Goal: Information Seeking & Learning: Find specific fact

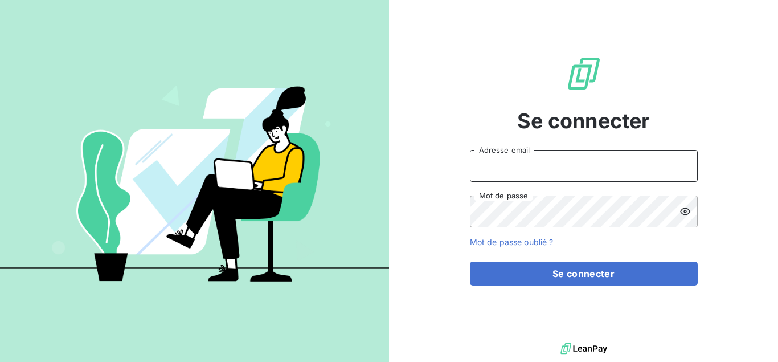
click at [511, 161] on input "Adresse email" at bounding box center [584, 166] width 228 height 32
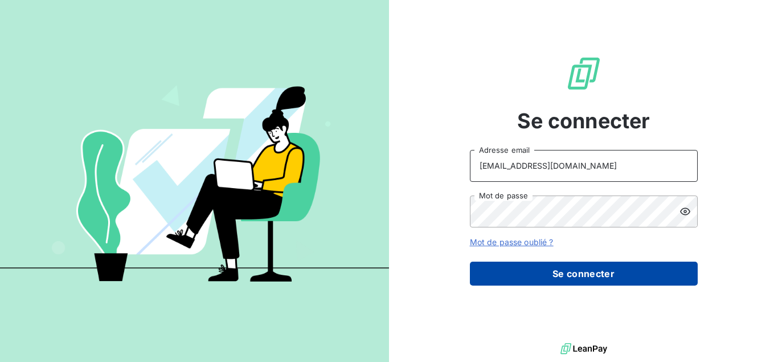
type input "i.regad@direct-recouvrement.fr"
click at [523, 269] on button "Se connecter" at bounding box center [584, 273] width 228 height 24
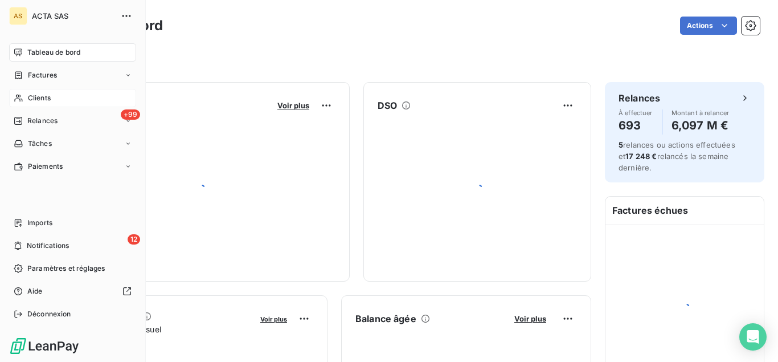
click at [23, 92] on div "Clients" at bounding box center [72, 98] width 127 height 18
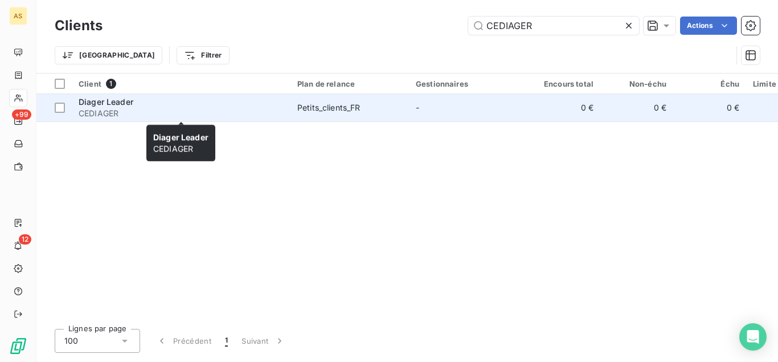
type input "CEDIAGER"
click at [109, 107] on div "Diager Leader" at bounding box center [181, 101] width 205 height 11
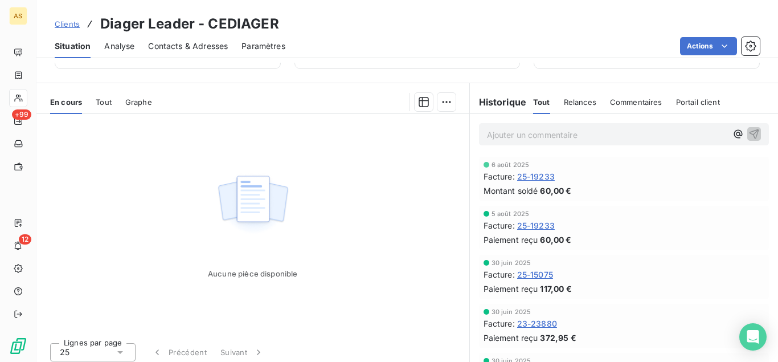
scroll to position [233, 0]
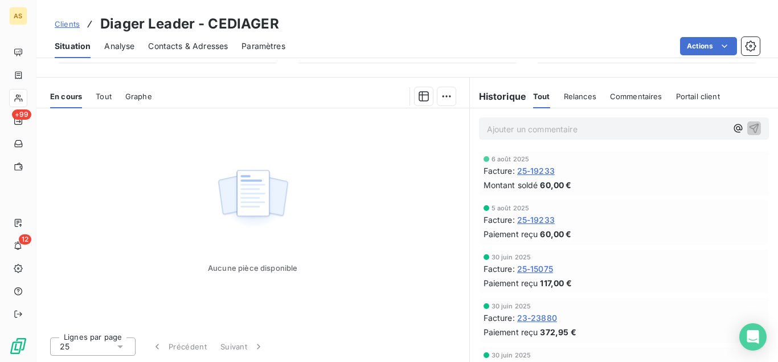
click at [67, 25] on span "Clients" at bounding box center [67, 23] width 25 height 9
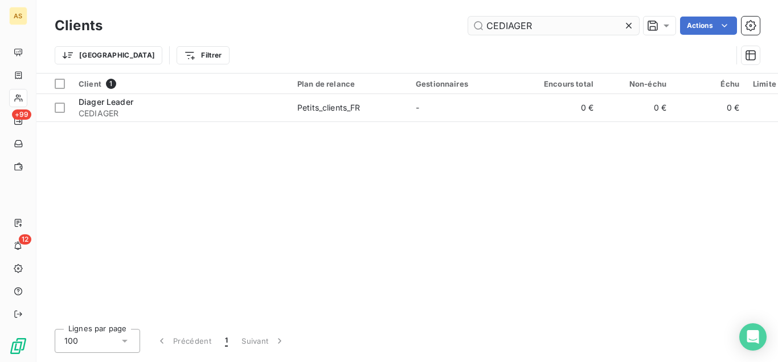
drag, startPoint x: 563, startPoint y: 25, endPoint x: 403, endPoint y: 33, distance: 160.2
click at [468, 33] on input "CEDIAGER" at bounding box center [553, 26] width 171 height 18
type input "CECOFRIS"
click at [296, 93] on div at bounding box center [349, 93] width 118 height 1
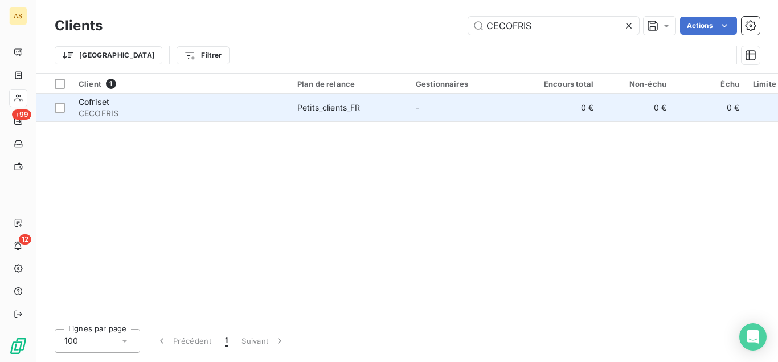
click at [293, 100] on td "Petits_clients_FR" at bounding box center [349, 107] width 118 height 27
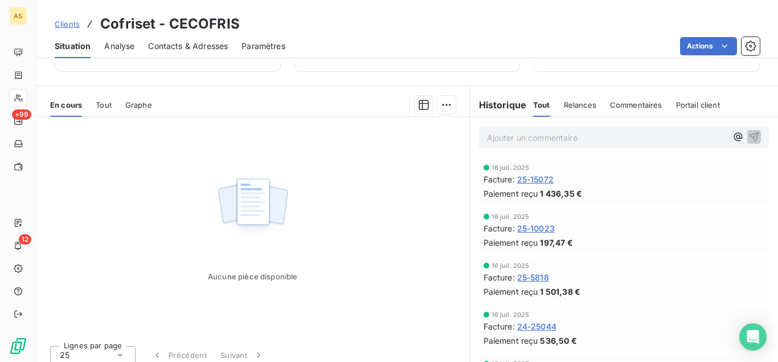
scroll to position [233, 0]
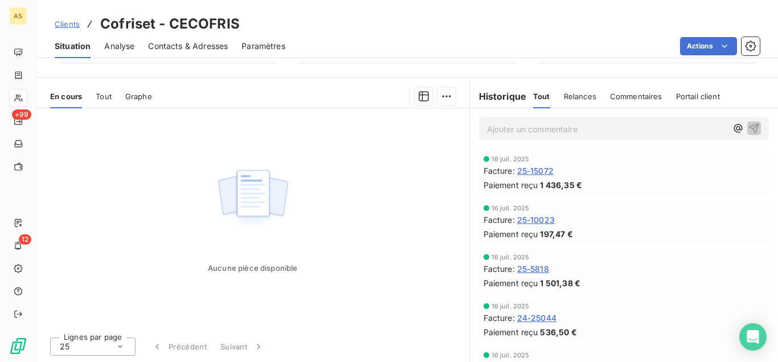
click at [66, 27] on span "Clients" at bounding box center [67, 23] width 25 height 9
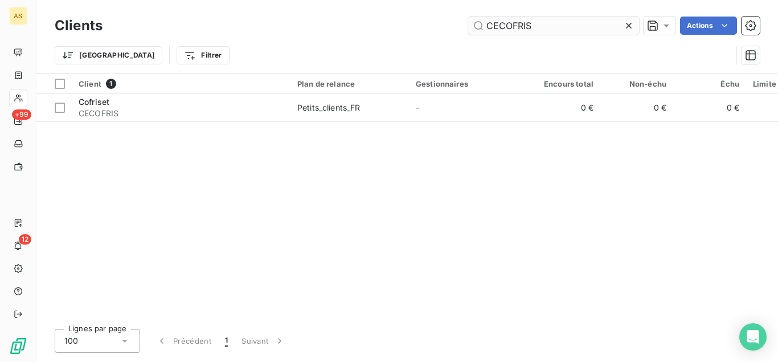
drag, startPoint x: 548, startPoint y: 22, endPoint x: 350, endPoint y: 10, distance: 198.5
click at [468, 17] on input "CECOFRIS" at bounding box center [553, 26] width 171 height 18
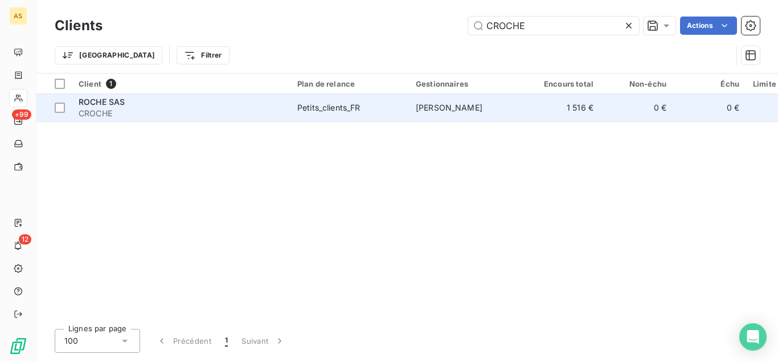
type input "CROCHE"
click at [360, 100] on td "Petits_clients_FR" at bounding box center [349, 107] width 118 height 27
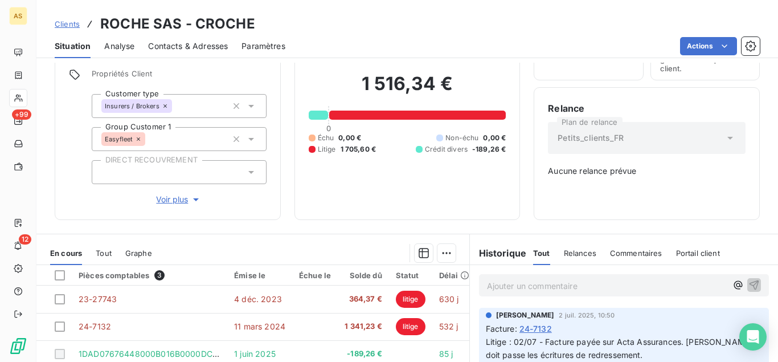
scroll to position [76, 0]
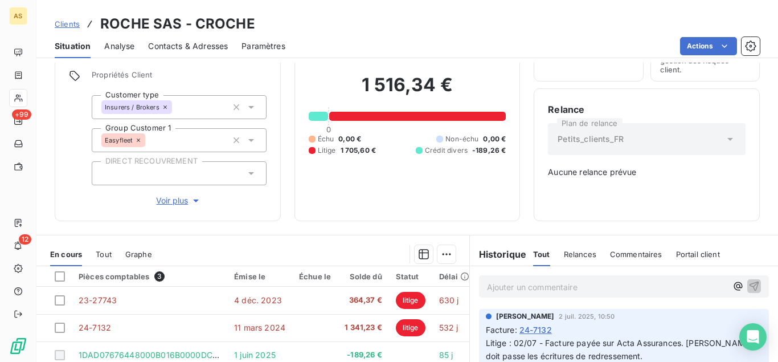
click at [73, 19] on link "Clients" at bounding box center [67, 23] width 25 height 11
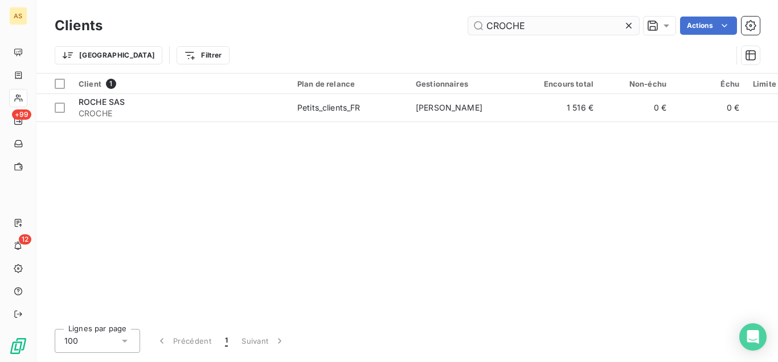
drag, startPoint x: 547, startPoint y: 23, endPoint x: 417, endPoint y: 15, distance: 130.6
click at [468, 17] on input "CROCHE" at bounding box center [553, 26] width 171 height 18
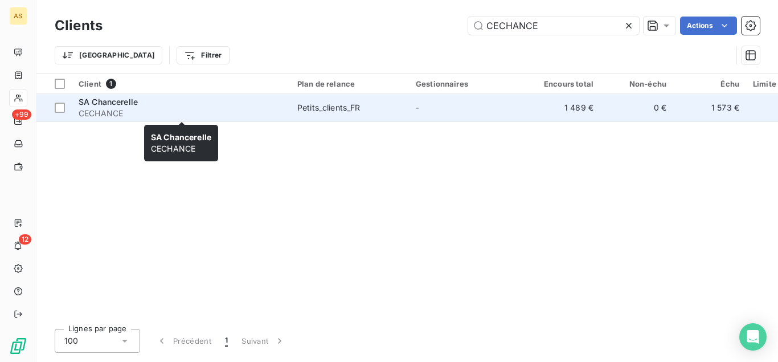
type input "CECHANCE"
click at [262, 102] on div "SA Chancerelle" at bounding box center [181, 101] width 205 height 11
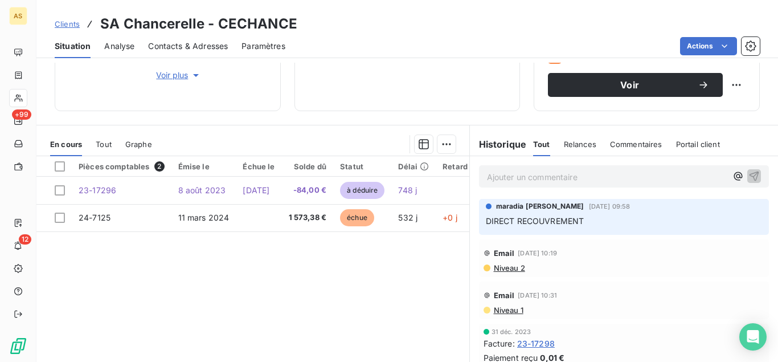
scroll to position [244, 0]
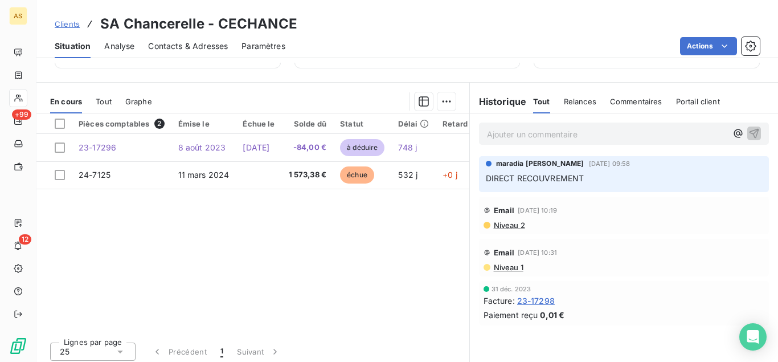
click at [64, 24] on span "Clients" at bounding box center [67, 23] width 25 height 9
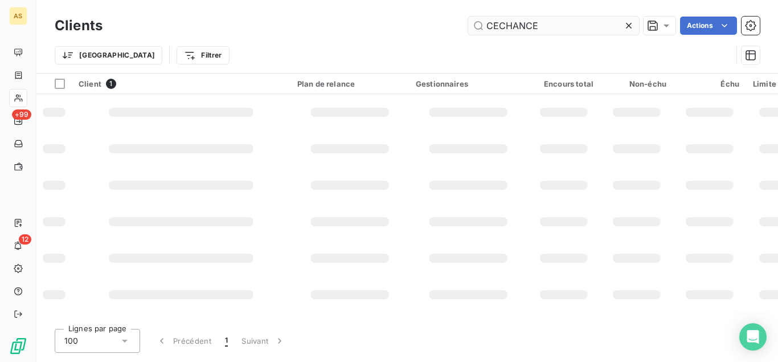
drag, startPoint x: 564, startPoint y: 22, endPoint x: 435, endPoint y: 30, distance: 130.1
click at [468, 30] on input "CECHANCE" at bounding box center [553, 26] width 171 height 18
click at [531, 27] on input "CENICOLL" at bounding box center [553, 26] width 171 height 18
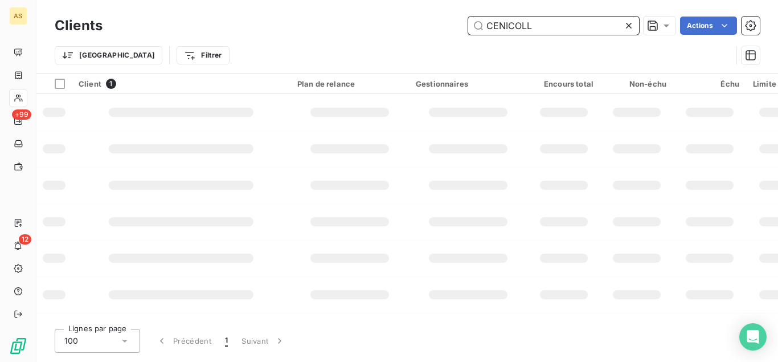
drag, startPoint x: 550, startPoint y: 27, endPoint x: 423, endPoint y: 12, distance: 127.9
click at [468, 17] on input "CENICOLL" at bounding box center [553, 26] width 171 height 18
type input "N"
type input "NI"
click at [492, 22] on input "NI" at bounding box center [553, 26] width 171 height 18
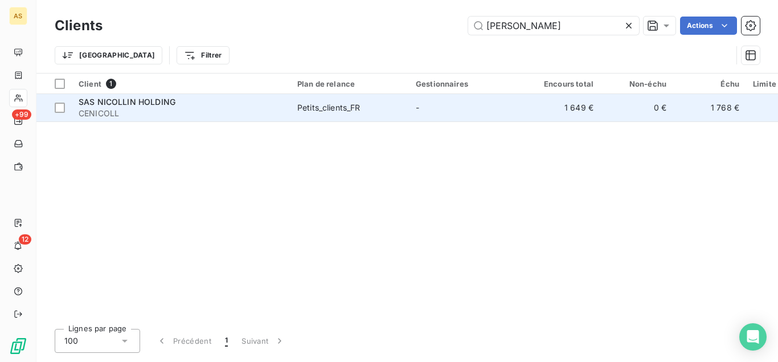
type input "[PERSON_NAME]"
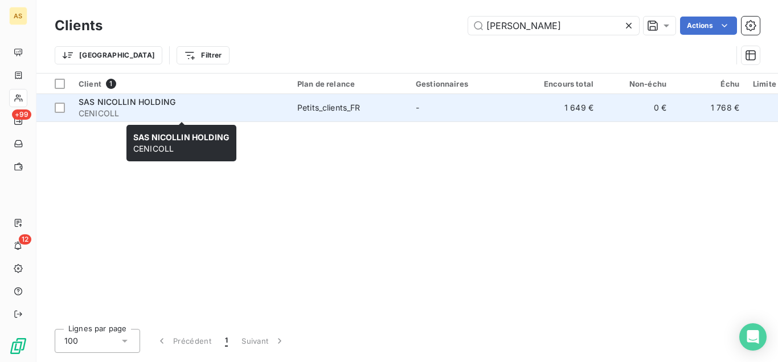
click at [175, 109] on span "CENICOLL" at bounding box center [181, 113] width 205 height 11
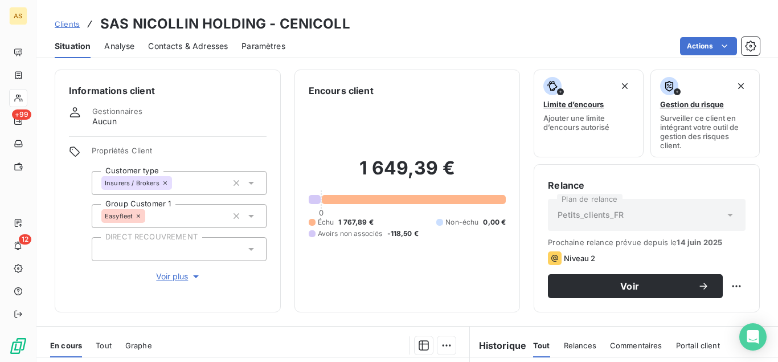
click at [167, 51] on span "Contacts & Adresses" at bounding box center [188, 45] width 80 height 11
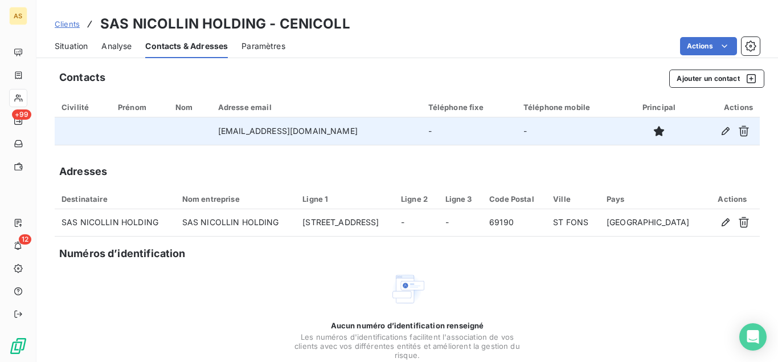
drag, startPoint x: 220, startPoint y: 130, endPoint x: 364, endPoint y: 127, distance: 143.5
click at [364, 127] on td "[EMAIL_ADDRESS][DOMAIN_NAME]" at bounding box center [316, 130] width 210 height 27
copy td "[EMAIL_ADDRESS][DOMAIN_NAME]"
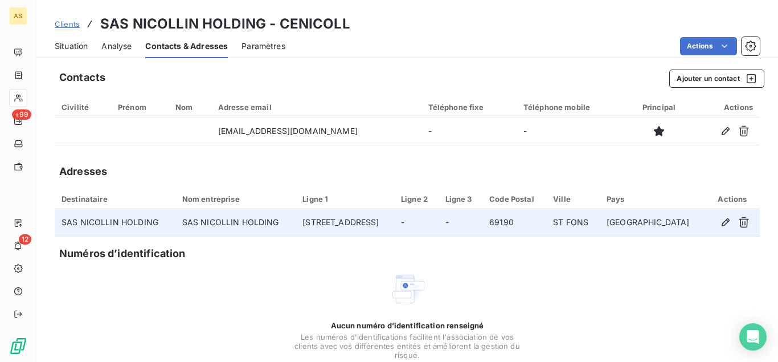
click at [131, 220] on td "SAS NICOLLIN HOLDING" at bounding box center [115, 222] width 121 height 27
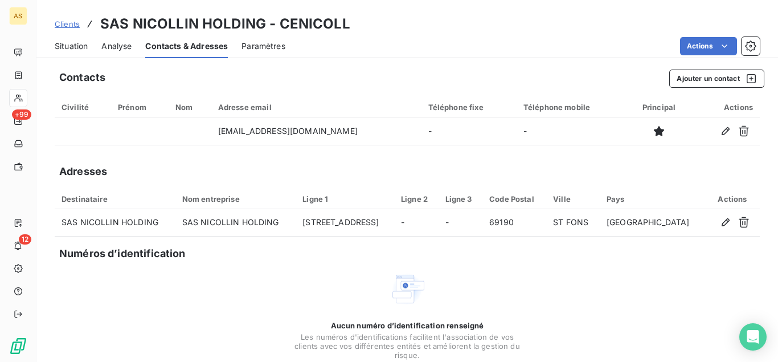
click at [79, 48] on span "Situation" at bounding box center [71, 45] width 33 height 11
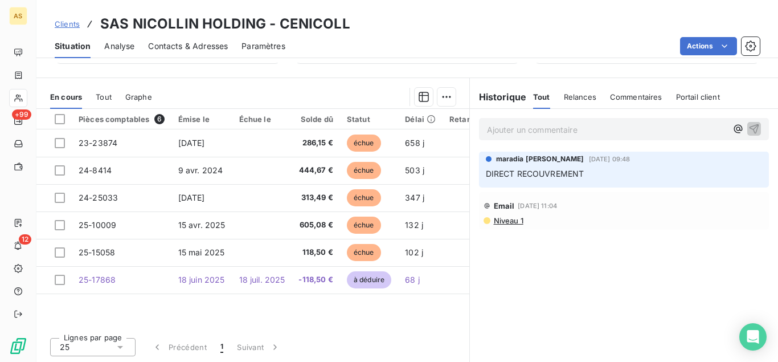
scroll to position [249, 0]
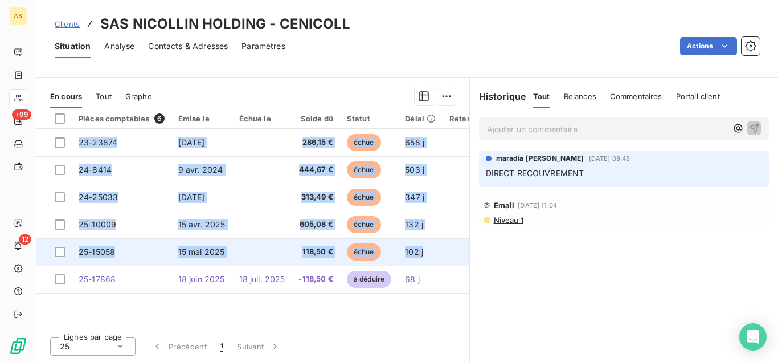
drag, startPoint x: 75, startPoint y: 140, endPoint x: 438, endPoint y: 247, distance: 379.3
click at [438, 247] on tbody "23-23874 [DATE] 286,15 € échue 658 j 24-8414 [DATE] 444,67 € échue 503 j 24-250…" at bounding box center [264, 211] width 456 height 164
copy tbody "23-23874 [DATE] 286,15 € échue 658 j 24-8414 [DATE] 444,67 € échue 503 j 24-250…"
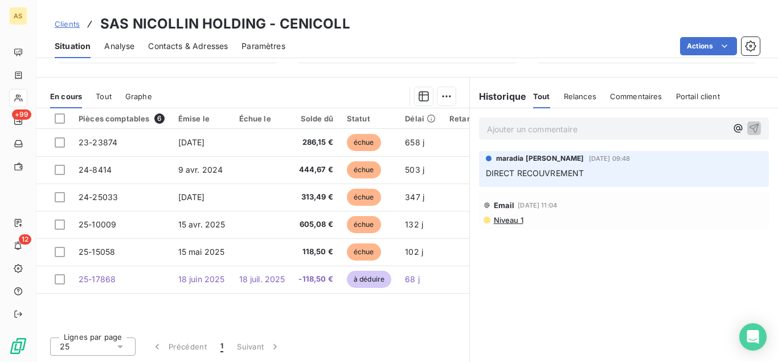
click at [529, 280] on div "Ajouter un commentaire ﻿ maradia [PERSON_NAME] [DATE] 09:48 DIRECT RECOUVREMENT…" at bounding box center [624, 234] width 309 height 253
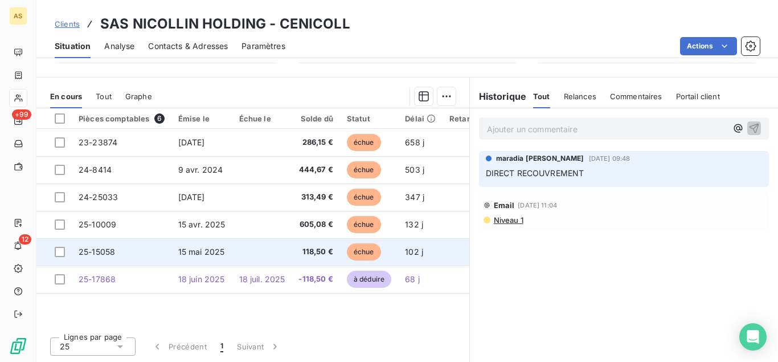
click at [333, 251] on span "118,50 €" at bounding box center [315, 251] width 34 height 11
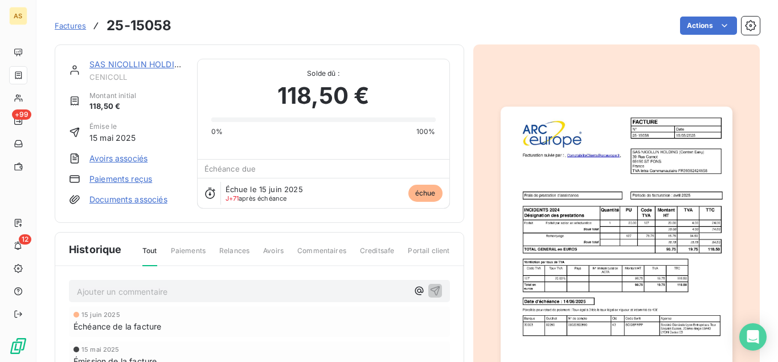
click at [612, 161] on img "button" at bounding box center [617, 269] width 232 height 327
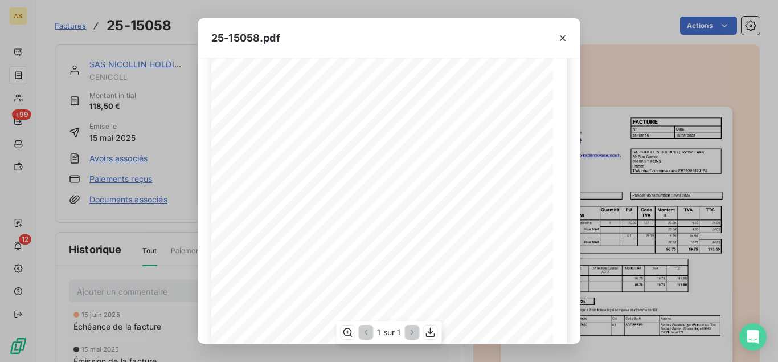
scroll to position [225, 0]
click at [429, 331] on icon "button" at bounding box center [430, 331] width 11 height 11
click at [562, 38] on icon "button" at bounding box center [562, 37] width 11 height 11
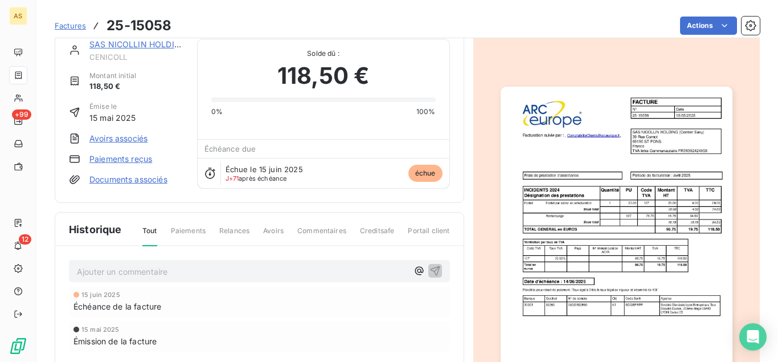
scroll to position [0, 0]
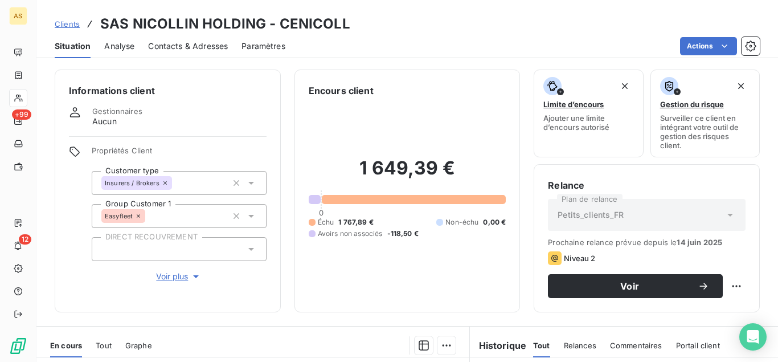
scroll to position [249, 0]
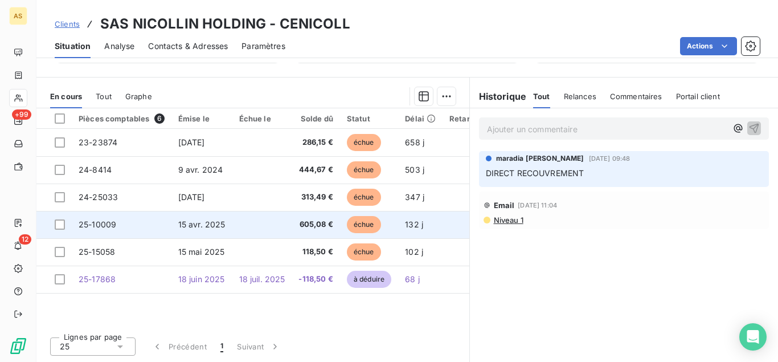
click at [310, 228] on span "605,08 €" at bounding box center [315, 224] width 34 height 11
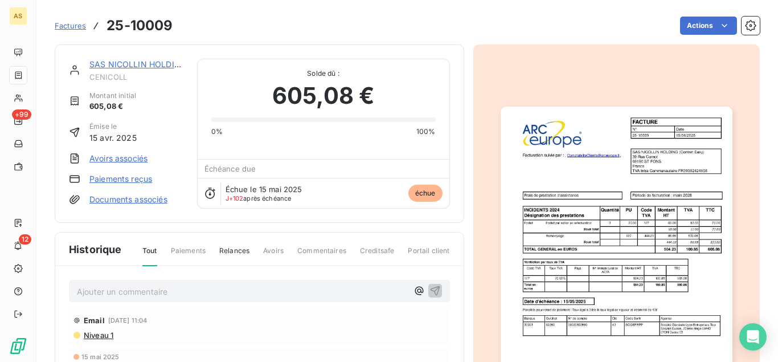
click at [542, 208] on img "button" at bounding box center [617, 269] width 232 height 327
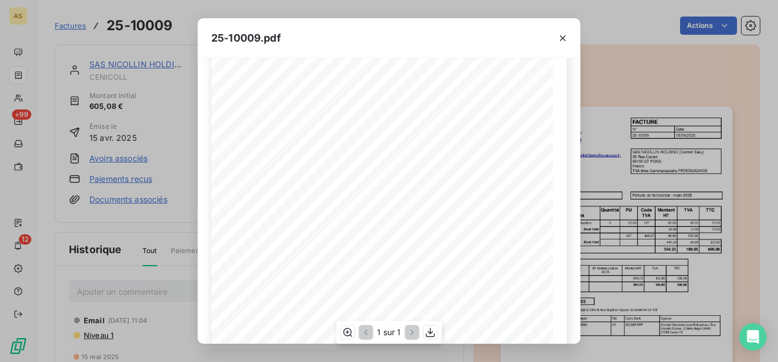
scroll to position [154, 0]
click at [431, 333] on icon "button" at bounding box center [430, 332] width 9 height 10
click at [156, 39] on div "25-10009.pdf FACTURE N° Date 25-10009 [DATE] SAS NICOLLIN HOLDING (Contrat Easy…" at bounding box center [389, 181] width 778 height 362
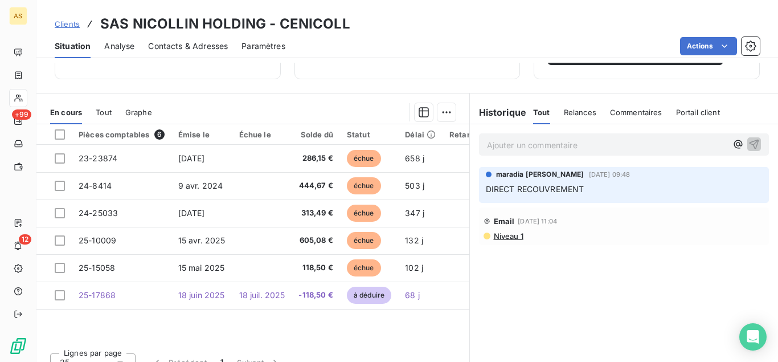
scroll to position [249, 0]
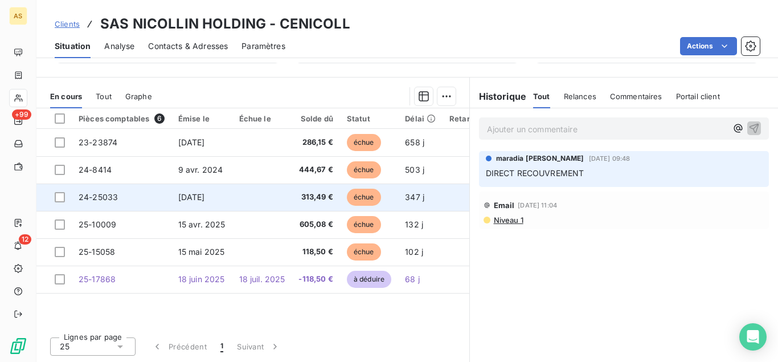
click at [301, 206] on td "313,49 €" at bounding box center [316, 196] width 48 height 27
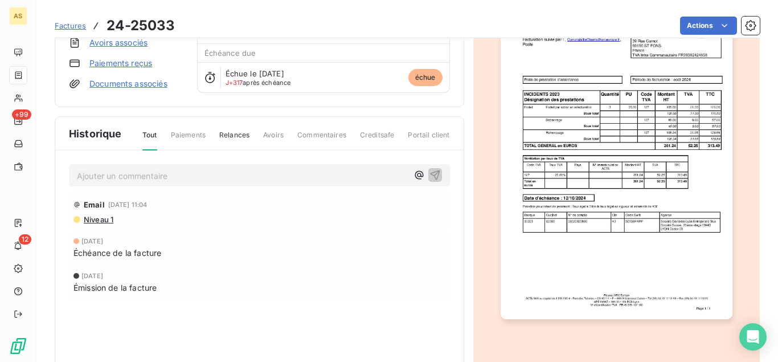
scroll to position [154, 0]
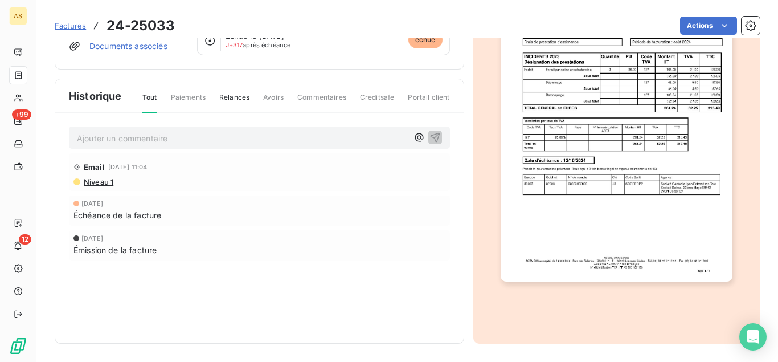
click at [626, 233] on img "button" at bounding box center [617, 116] width 232 height 327
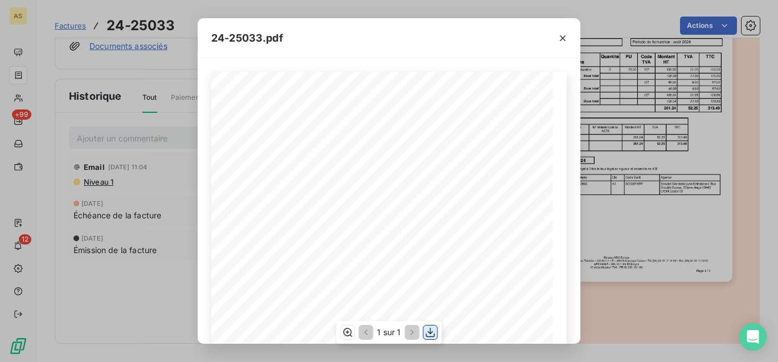
click at [428, 326] on button "button" at bounding box center [431, 332] width 14 height 14
click at [77, 60] on div "24-25033.pdf FACTURE N° Date 24-25033 [DATE] SAS NICOLLIN HOLDING (Contrat Easy…" at bounding box center [389, 181] width 778 height 362
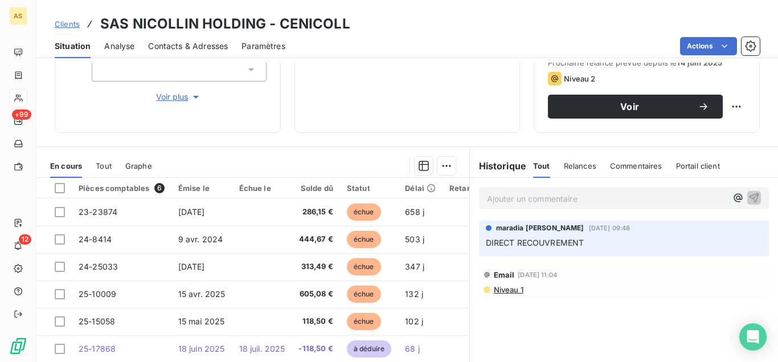
scroll to position [249, 0]
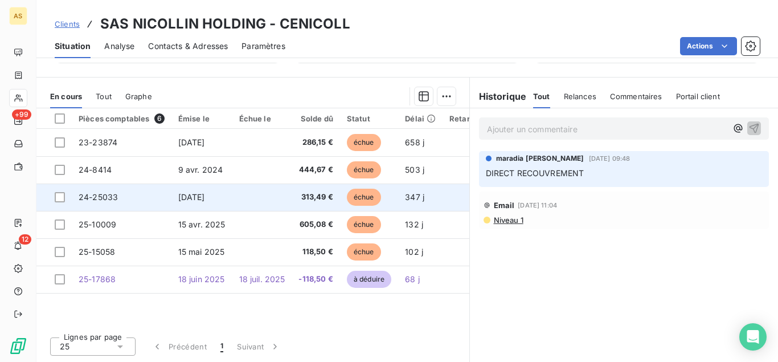
click at [347, 190] on td "échue" at bounding box center [369, 196] width 58 height 27
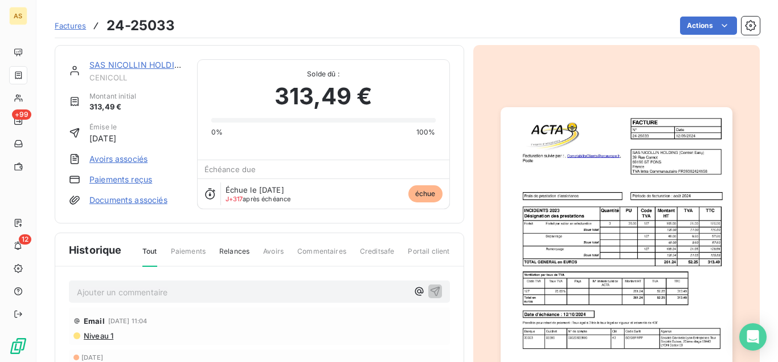
scroll to position [153, 0]
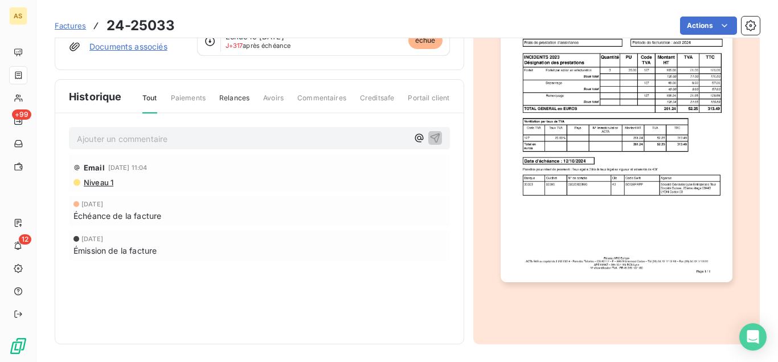
click at [568, 196] on img "button" at bounding box center [617, 117] width 232 height 327
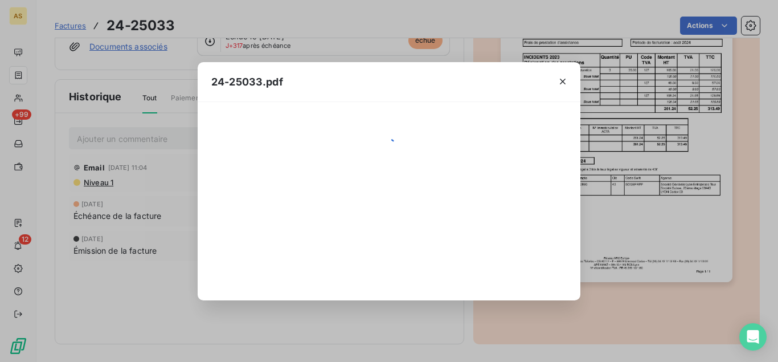
scroll to position [154, 0]
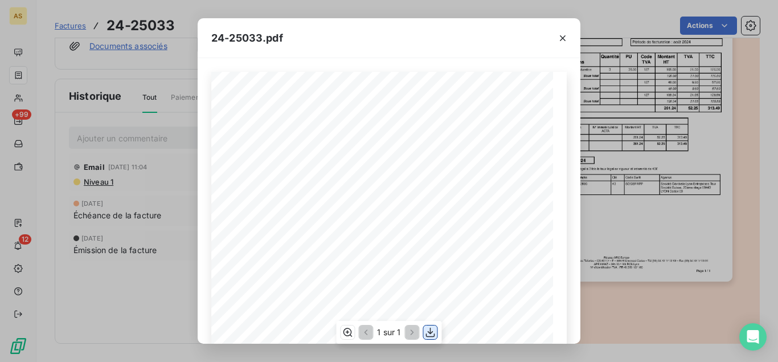
click at [430, 333] on icon "button" at bounding box center [430, 332] width 9 height 10
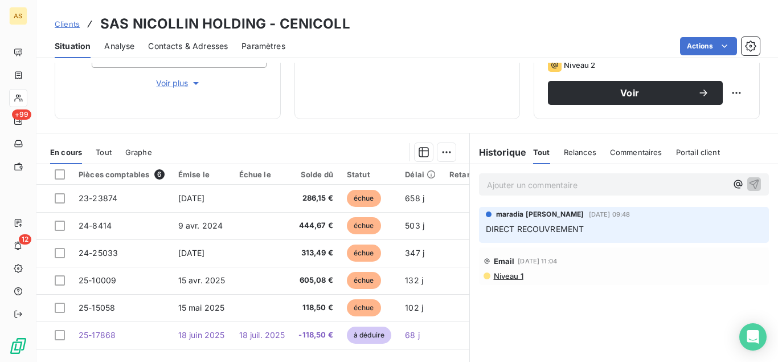
scroll to position [249, 0]
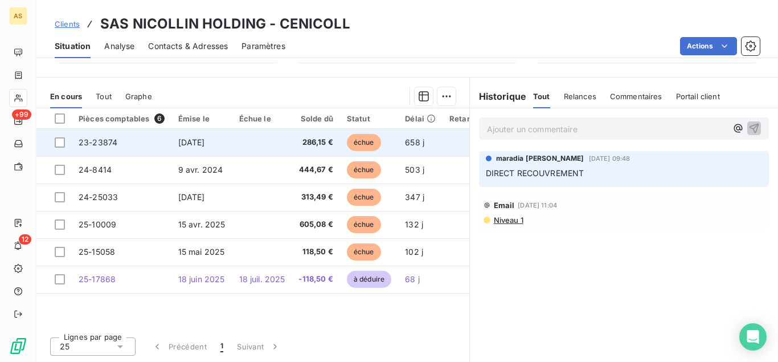
click at [298, 145] on td "286,15 €" at bounding box center [316, 142] width 48 height 27
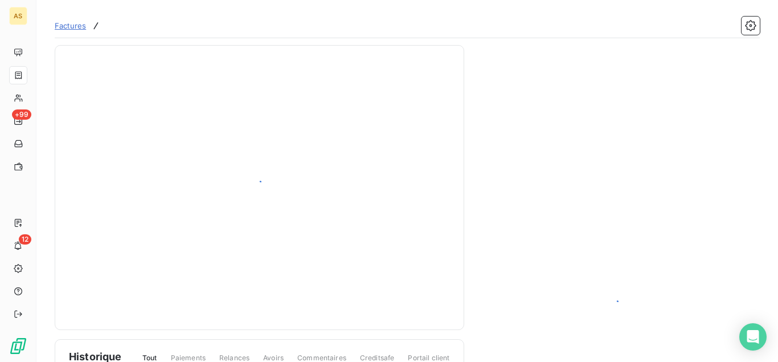
scroll to position [154, 0]
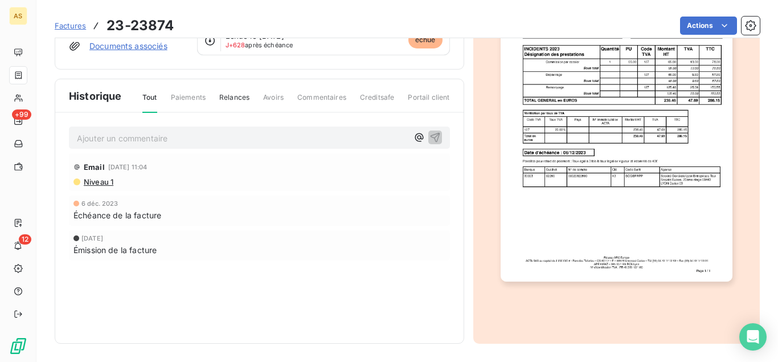
click at [598, 227] on img "button" at bounding box center [617, 116] width 232 height 327
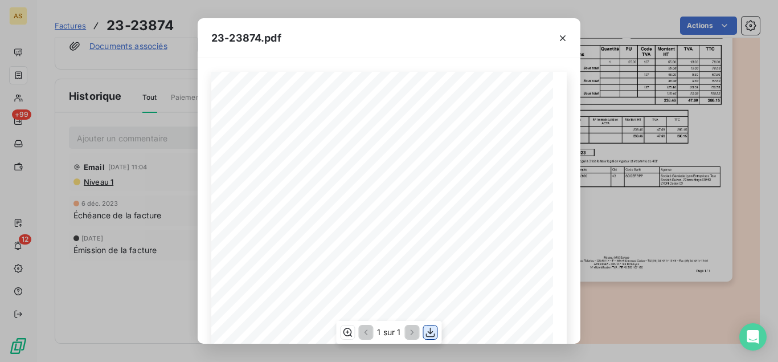
click at [433, 328] on icon "button" at bounding box center [430, 331] width 11 height 11
click at [119, 26] on div "23-23874.pdf FACTURE N° Date 23-23874 [DATE] SAS NICOLLIN HOLDING (Contrat Easy…" at bounding box center [389, 181] width 778 height 362
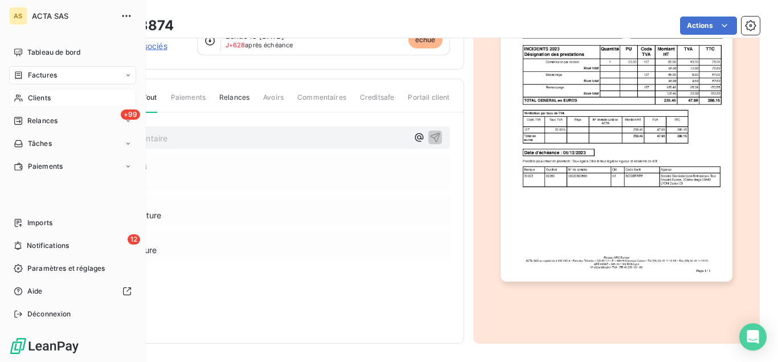
click at [39, 93] on span "Clients" at bounding box center [39, 98] width 23 height 10
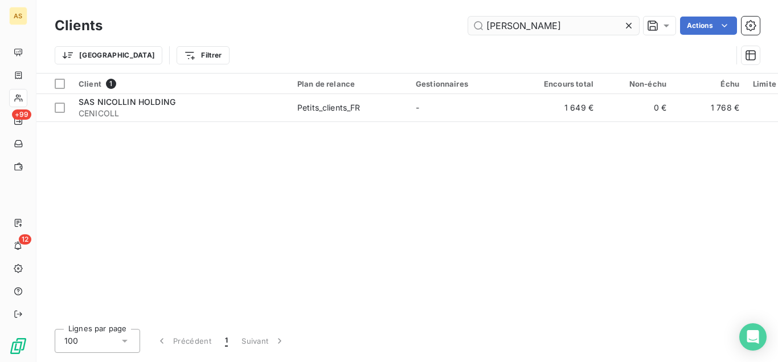
drag, startPoint x: 540, startPoint y: 26, endPoint x: 371, endPoint y: 20, distance: 169.8
click at [468, 20] on input "[PERSON_NAME]" at bounding box center [553, 26] width 171 height 18
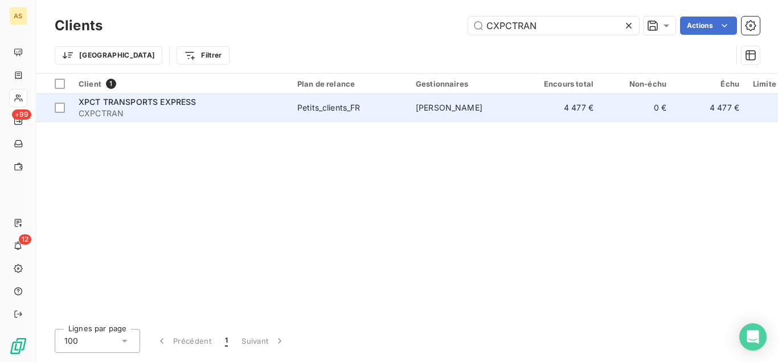
type input "CXPCTRAN"
click at [168, 118] on span "CXPCTRAN" at bounding box center [181, 113] width 205 height 11
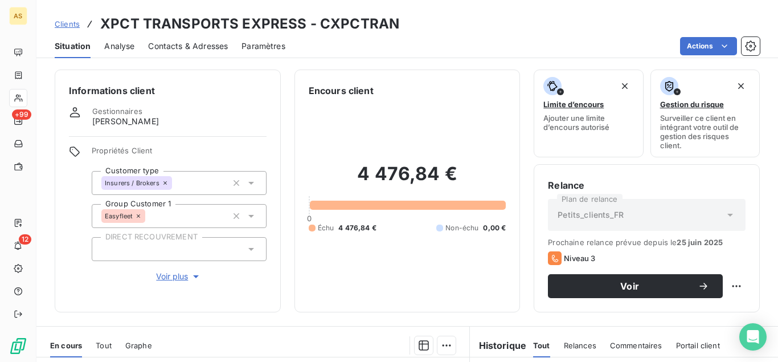
click at [167, 48] on span "Contacts & Adresses" at bounding box center [188, 45] width 80 height 11
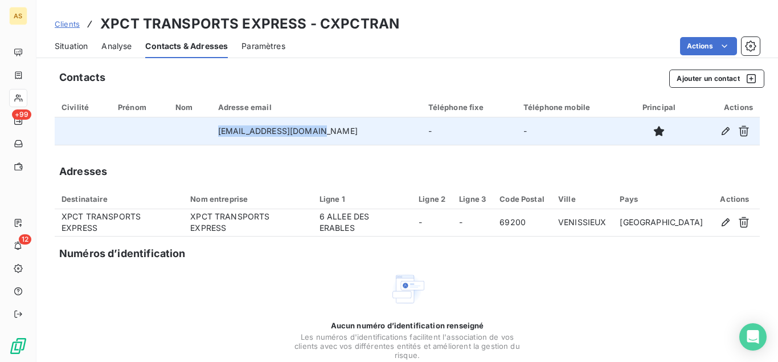
drag, startPoint x: 330, startPoint y: 133, endPoint x: 219, endPoint y: 136, distance: 111.6
click at [219, 136] on tr "[EMAIL_ADDRESS][DOMAIN_NAME] - -" at bounding box center [407, 130] width 705 height 27
copy tr "[EMAIL_ADDRESS][DOMAIN_NAME]"
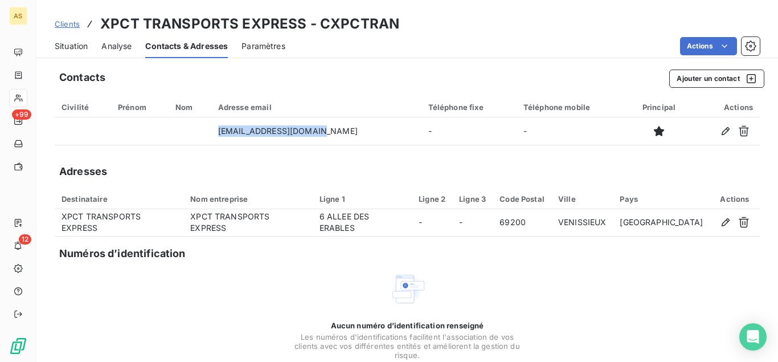
click at [64, 40] on div "Situation" at bounding box center [71, 46] width 33 height 24
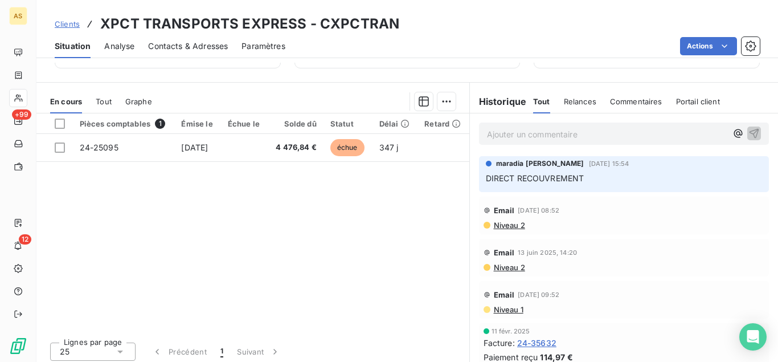
scroll to position [249, 0]
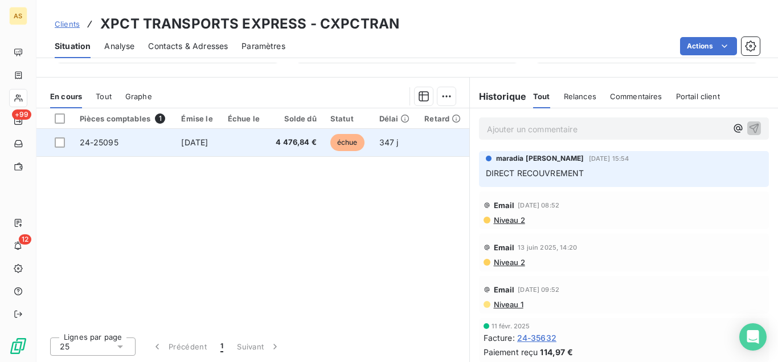
click at [364, 140] on span "échue" at bounding box center [347, 142] width 34 height 17
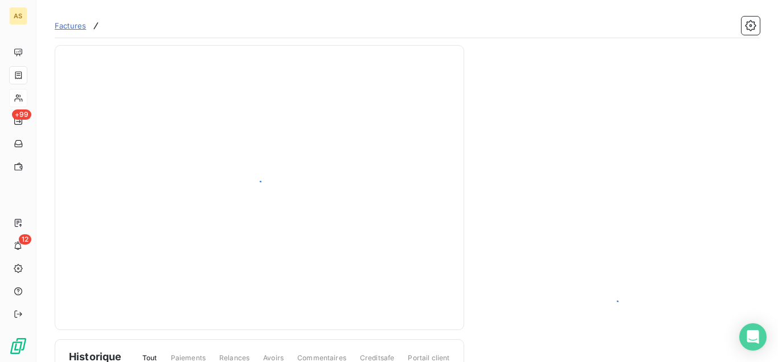
scroll to position [154, 0]
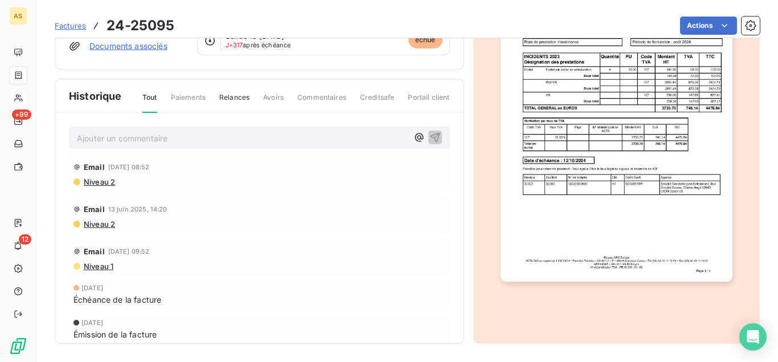
click at [628, 210] on img "button" at bounding box center [617, 116] width 232 height 327
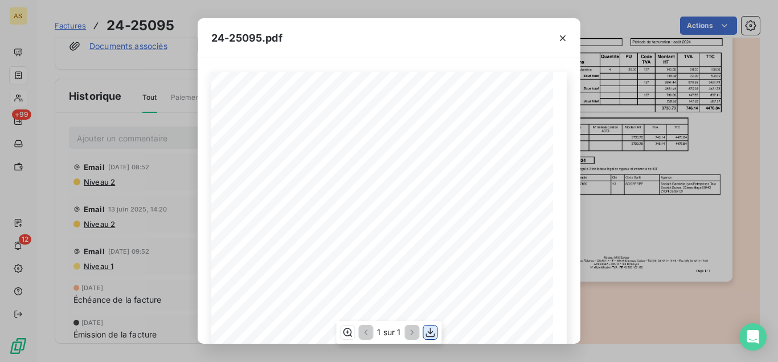
click at [427, 335] on icon "button" at bounding box center [430, 331] width 11 height 11
click at [147, 72] on div "24-25095.pdf FACTURE N° Date 24-25095 [DATE] XPCT TRANSPORTS EXPRESS 6 ALLEE DE…" at bounding box center [389, 181] width 778 height 362
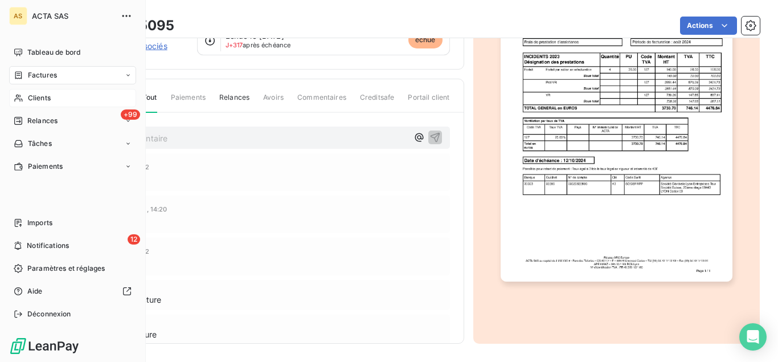
click at [18, 96] on icon at bounding box center [19, 97] width 10 height 9
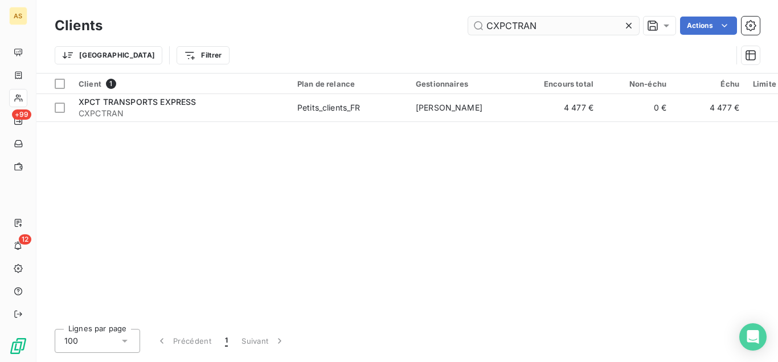
drag, startPoint x: 552, startPoint y: 26, endPoint x: 393, endPoint y: 23, distance: 159.5
click at [468, 23] on input "CXPCTRAN" at bounding box center [553, 26] width 171 height 18
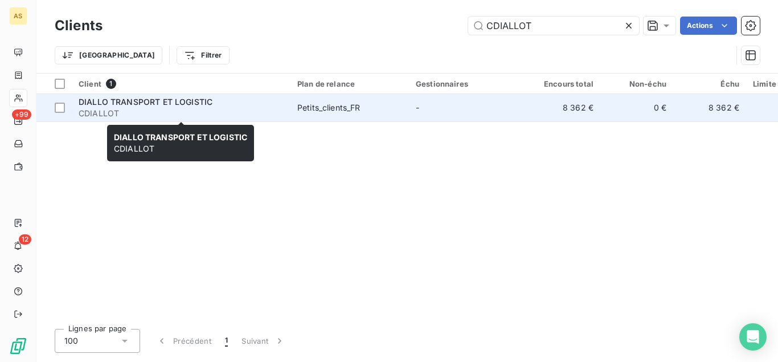
type input "CDIALLOT"
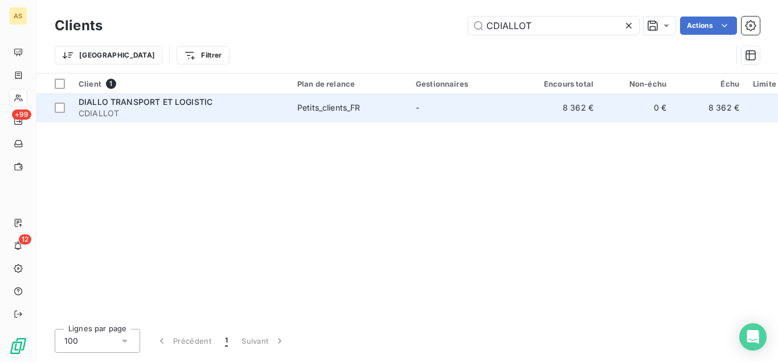
click at [211, 117] on span "CDIALLOT" at bounding box center [181, 113] width 205 height 11
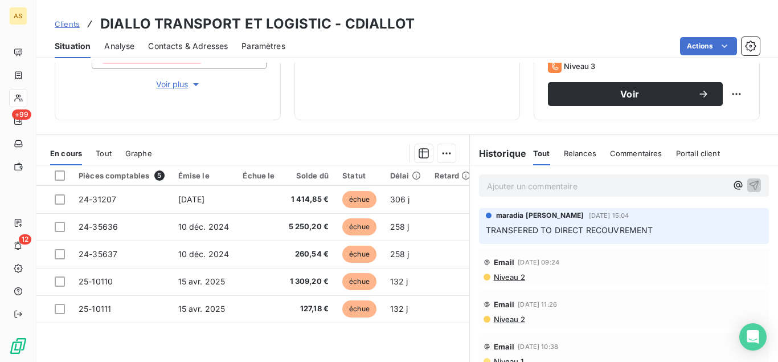
scroll to position [249, 0]
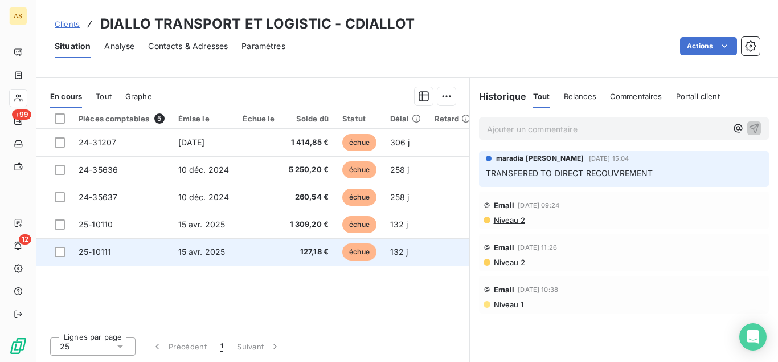
click at [299, 252] on span "127,18 €" at bounding box center [309, 251] width 40 height 11
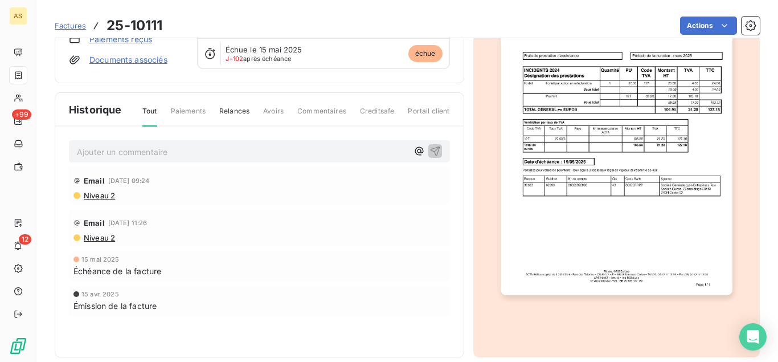
scroll to position [54, 0]
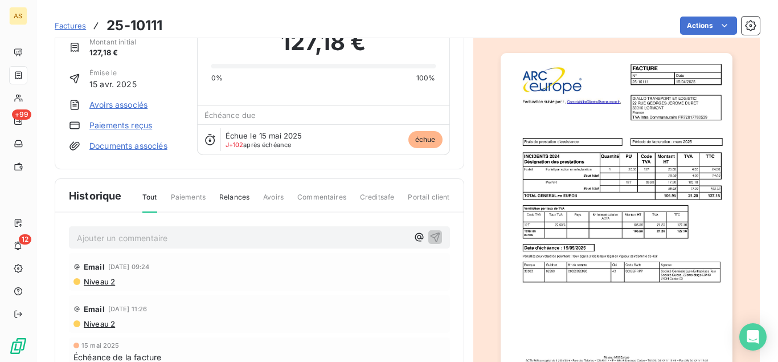
click at [604, 228] on img "button" at bounding box center [617, 216] width 232 height 327
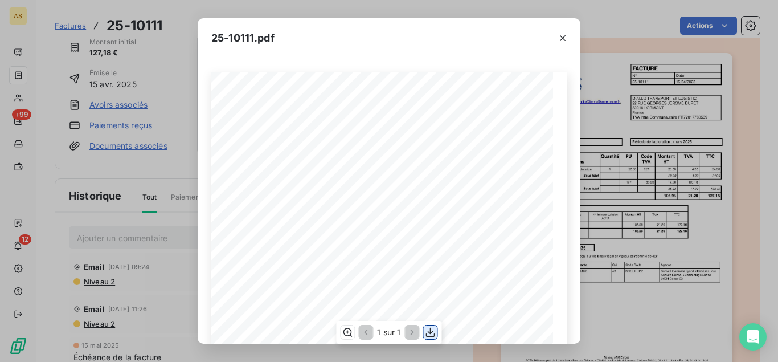
click at [430, 330] on icon "button" at bounding box center [430, 332] width 9 height 10
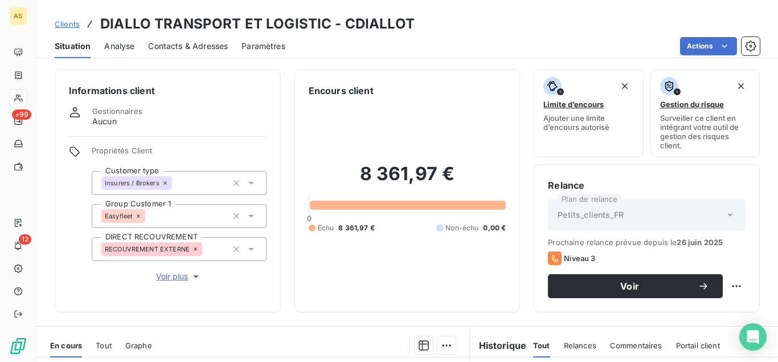
click at [194, 50] on span "Contacts & Adresses" at bounding box center [188, 45] width 80 height 11
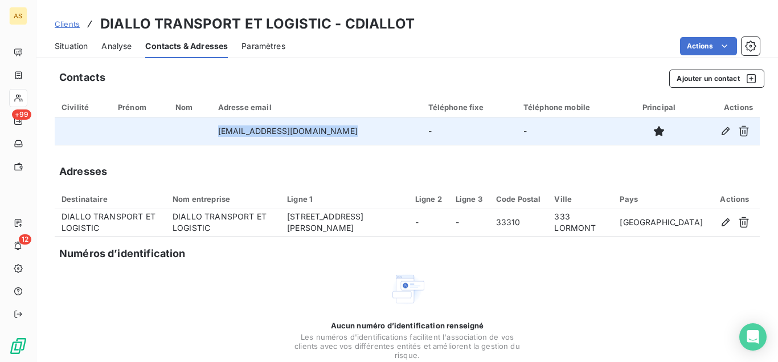
drag, startPoint x: 358, startPoint y: 127, endPoint x: 200, endPoint y: 124, distance: 158.4
click at [200, 124] on tr "[EMAIL_ADDRESS][DOMAIN_NAME] - -" at bounding box center [407, 130] width 705 height 27
copy tr "[EMAIL_ADDRESS][DOMAIN_NAME]"
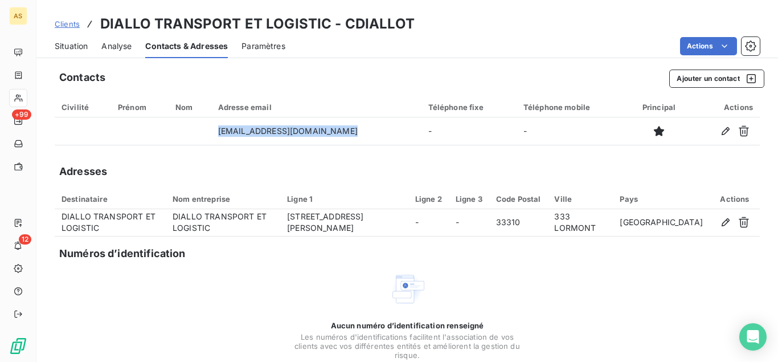
click at [76, 49] on span "Situation" at bounding box center [71, 45] width 33 height 11
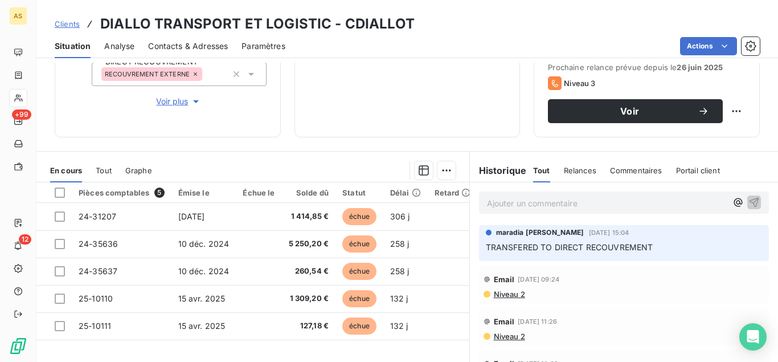
scroll to position [249, 0]
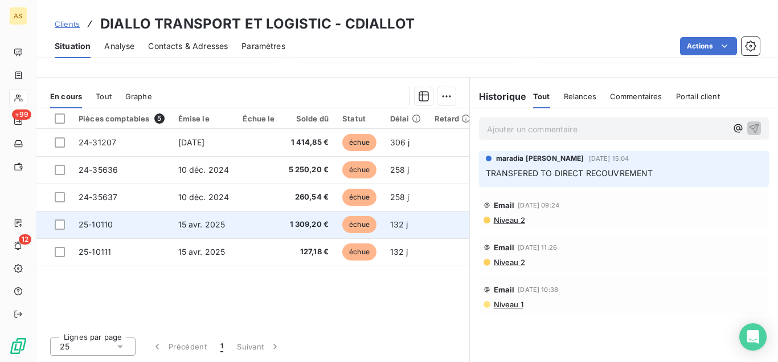
click at [286, 230] on td "1 309,20 €" at bounding box center [309, 224] width 54 height 27
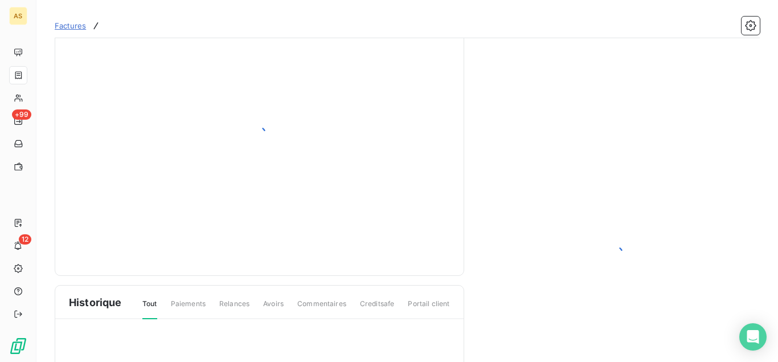
click at [286, 230] on div at bounding box center [259, 133] width 381 height 256
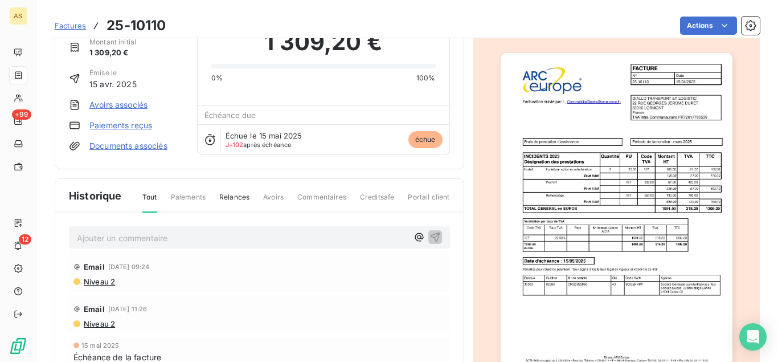
scroll to position [55, 0]
click at [632, 300] on img "button" at bounding box center [617, 215] width 232 height 327
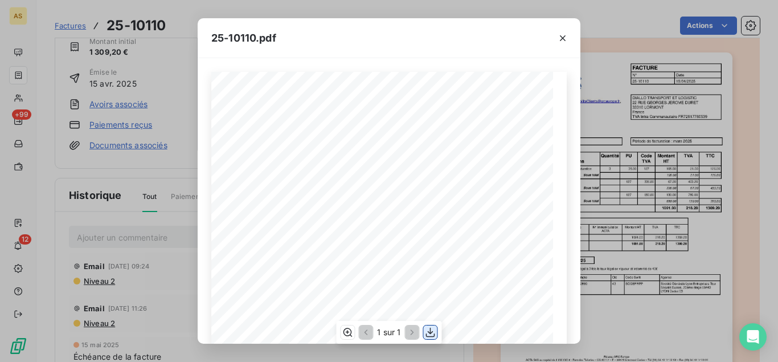
click at [428, 333] on icon "button" at bounding box center [430, 331] width 11 height 11
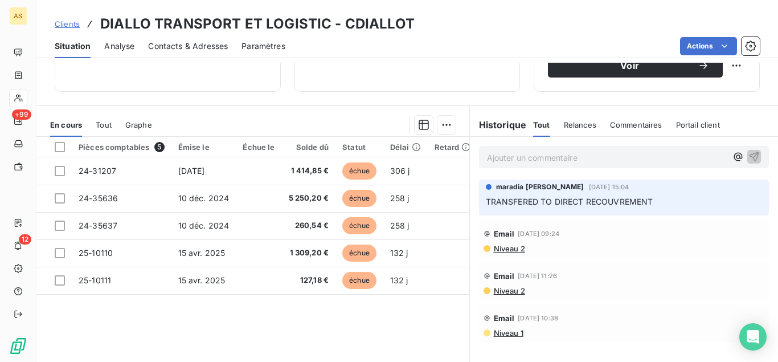
scroll to position [249, 0]
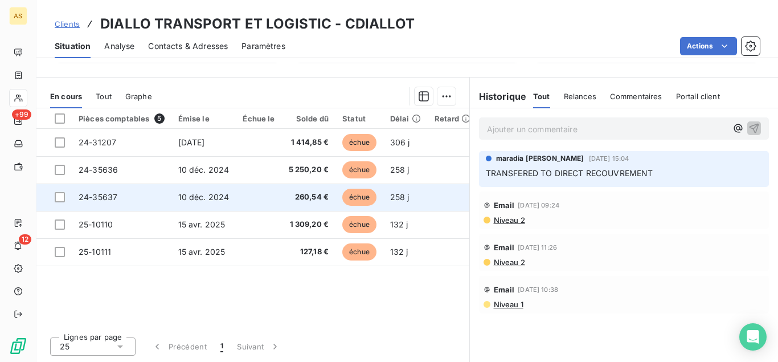
click at [308, 202] on span "260,54 €" at bounding box center [309, 196] width 40 height 11
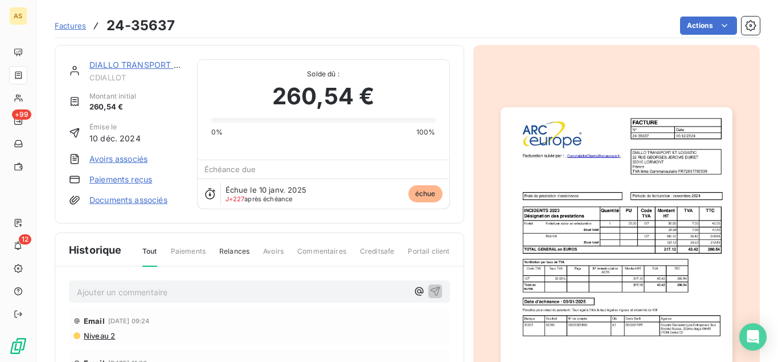
scroll to position [55, 0]
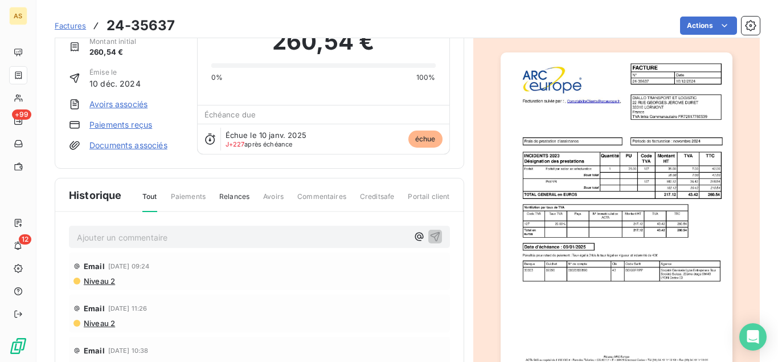
click at [555, 180] on img "button" at bounding box center [617, 215] width 232 height 327
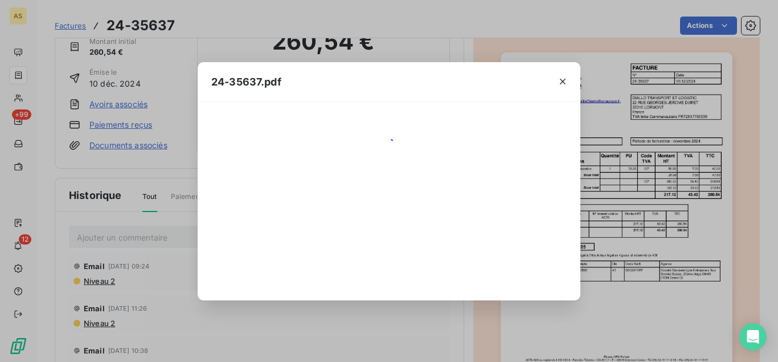
scroll to position [55, 0]
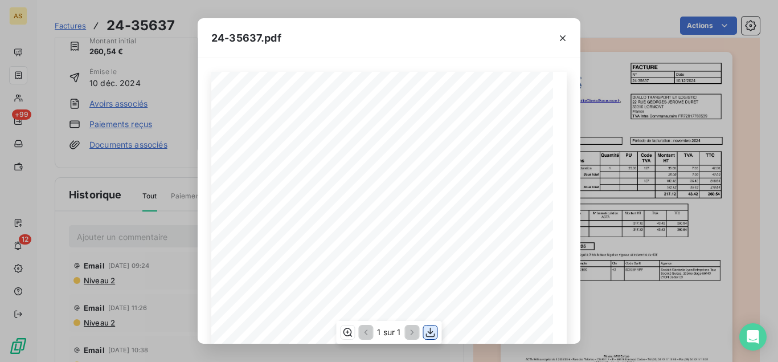
click at [428, 326] on button "button" at bounding box center [431, 332] width 14 height 14
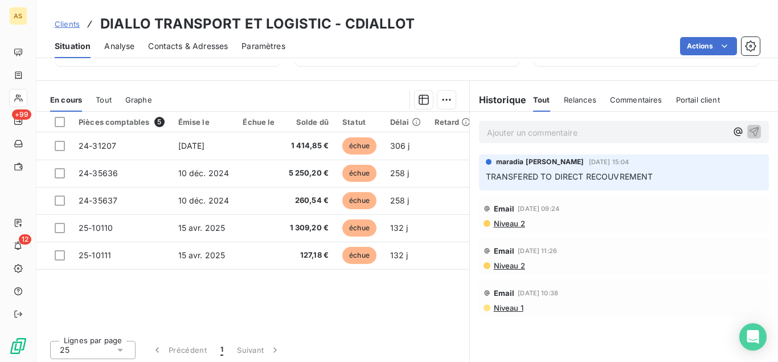
scroll to position [246, 0]
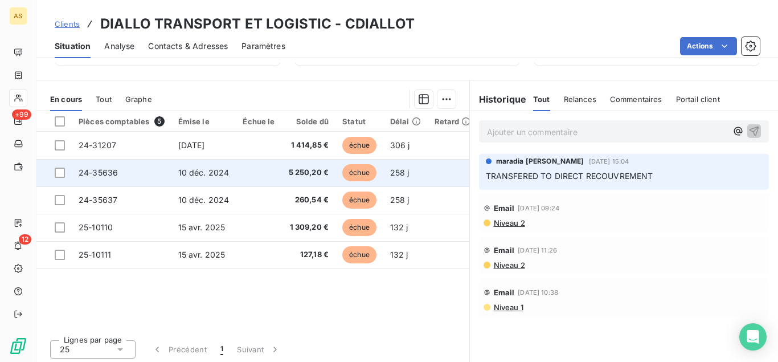
click at [317, 169] on span "5 250,20 €" at bounding box center [309, 172] width 40 height 11
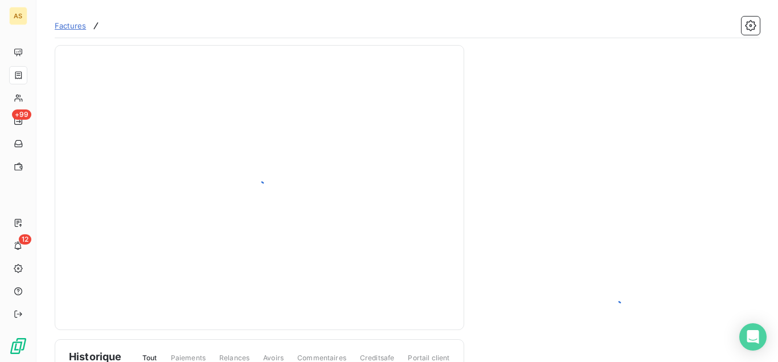
scroll to position [55, 0]
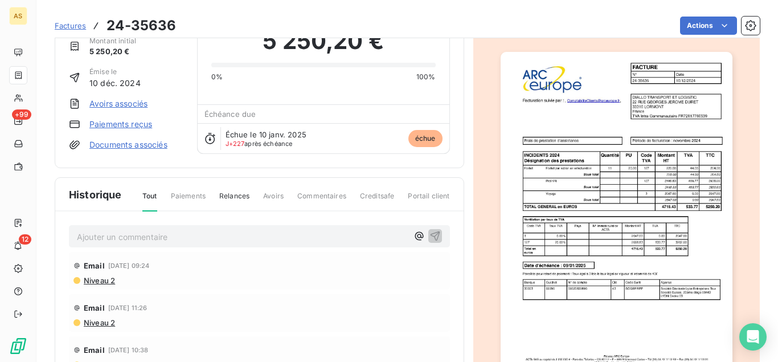
click at [593, 195] on img "button" at bounding box center [617, 215] width 232 height 327
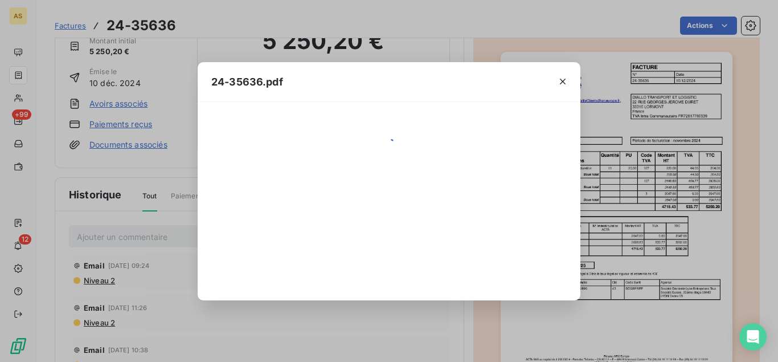
scroll to position [56, 0]
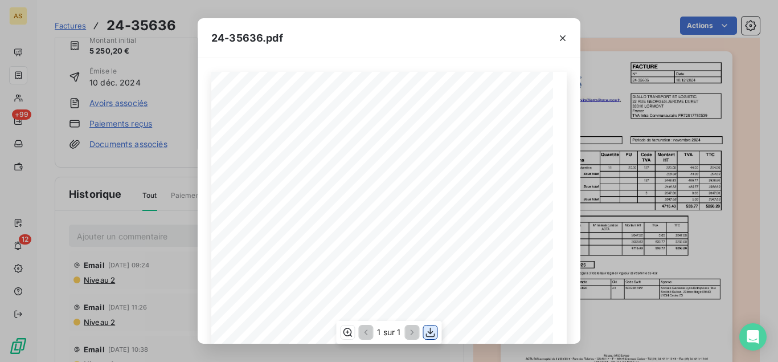
click at [435, 331] on icon "button" at bounding box center [430, 331] width 11 height 11
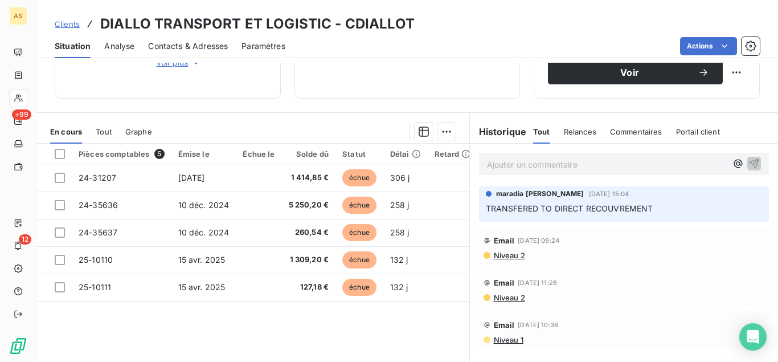
scroll to position [249, 0]
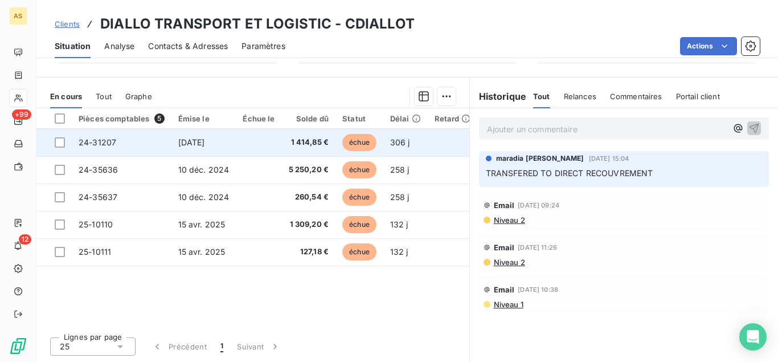
click at [247, 143] on td at bounding box center [259, 142] width 46 height 27
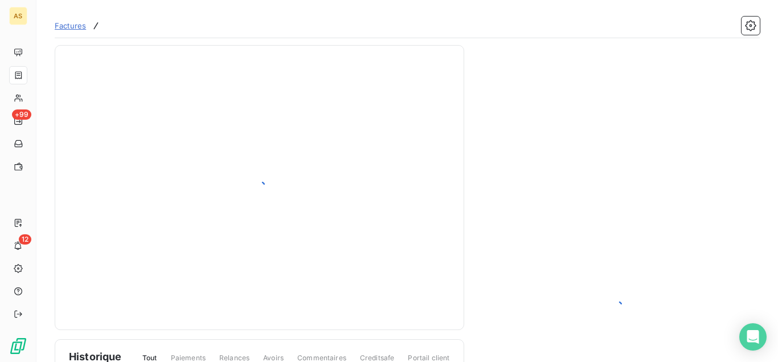
scroll to position [56, 0]
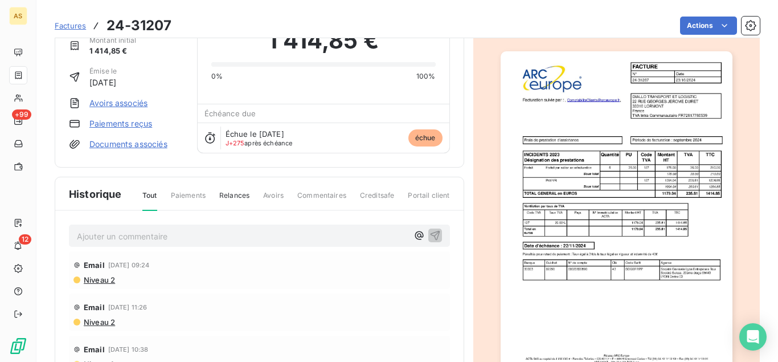
click at [638, 280] on img "button" at bounding box center [617, 214] width 232 height 327
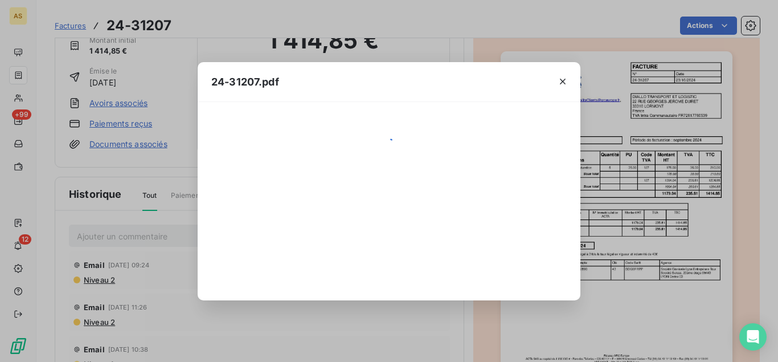
scroll to position [56, 0]
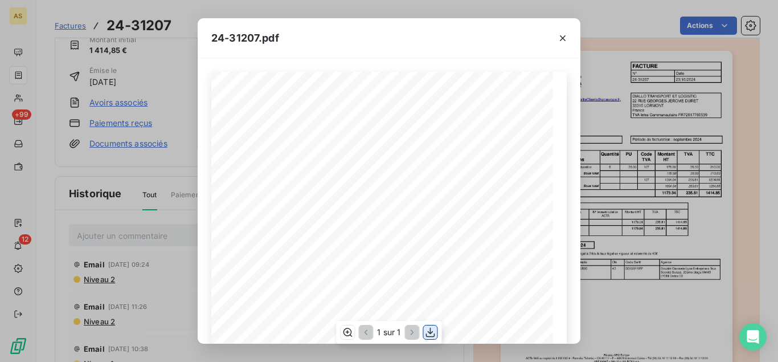
click at [428, 326] on button "button" at bounding box center [431, 332] width 14 height 14
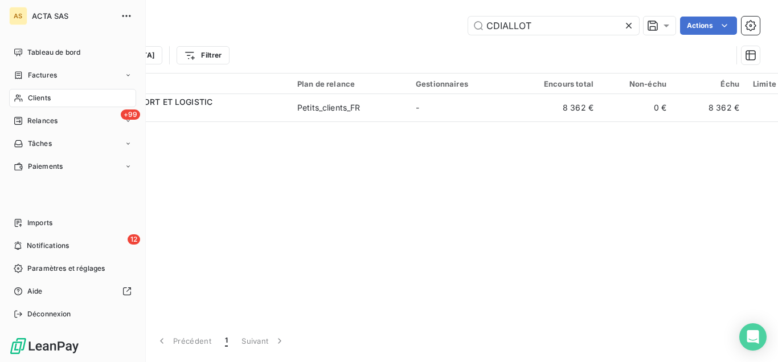
click at [23, 96] on icon at bounding box center [19, 97] width 10 height 9
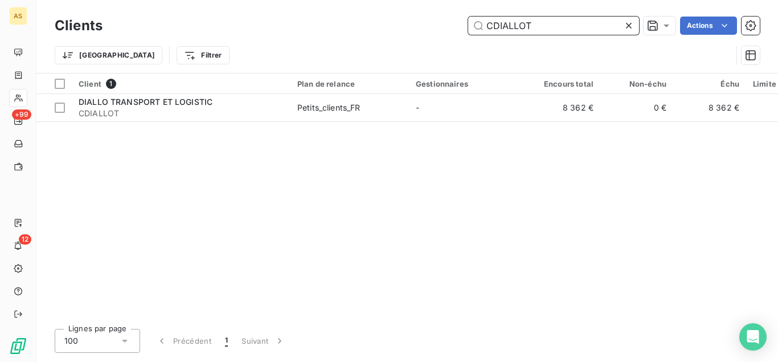
drag, startPoint x: 556, startPoint y: 28, endPoint x: 396, endPoint y: 33, distance: 159.5
click at [468, 33] on input "CDIALLOT" at bounding box center [553, 26] width 171 height 18
paste input "FALOGIS"
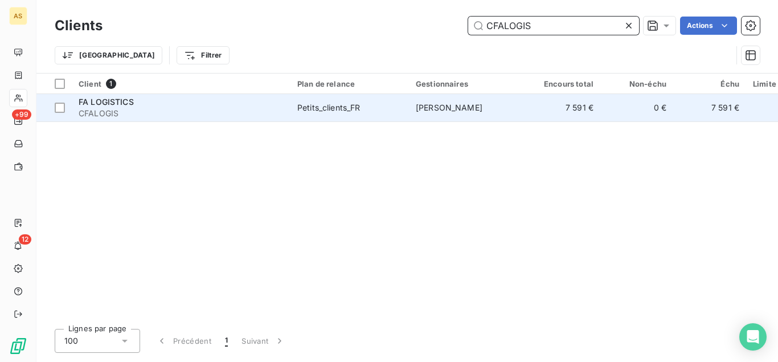
type input "CFALOGIS"
click at [397, 102] on span "Petits_clients_FR" at bounding box center [349, 107] width 105 height 11
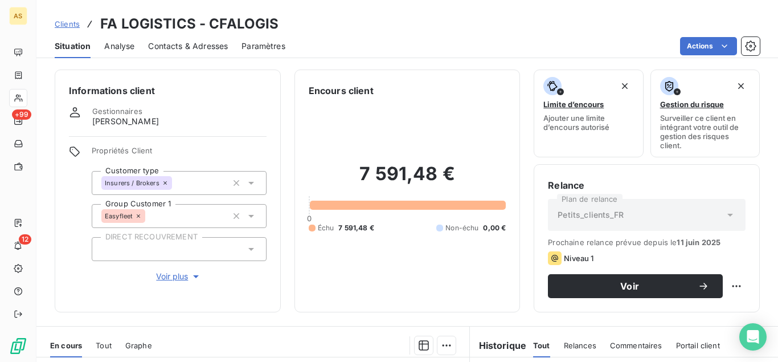
scroll to position [249, 0]
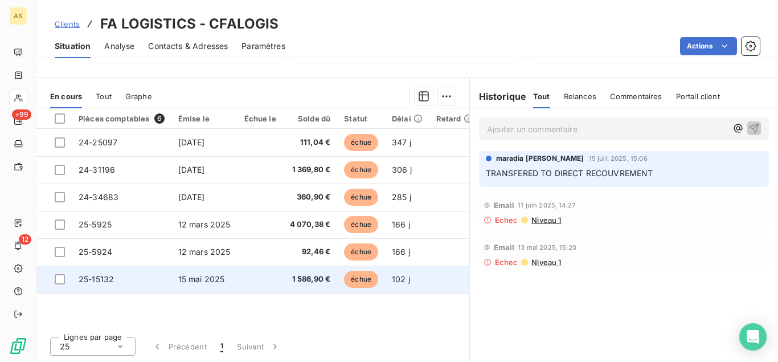
click at [327, 278] on span "1 586,90 €" at bounding box center [310, 278] width 41 height 11
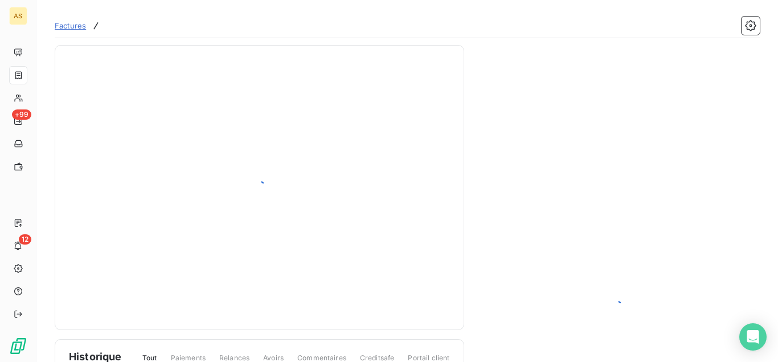
scroll to position [56, 0]
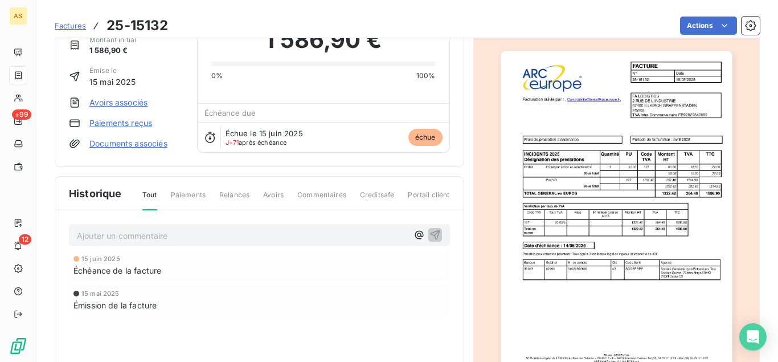
click at [517, 181] on img "button" at bounding box center [617, 214] width 232 height 327
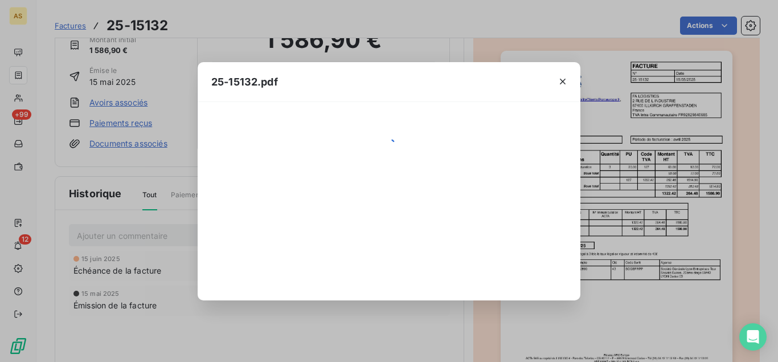
scroll to position [57, 0]
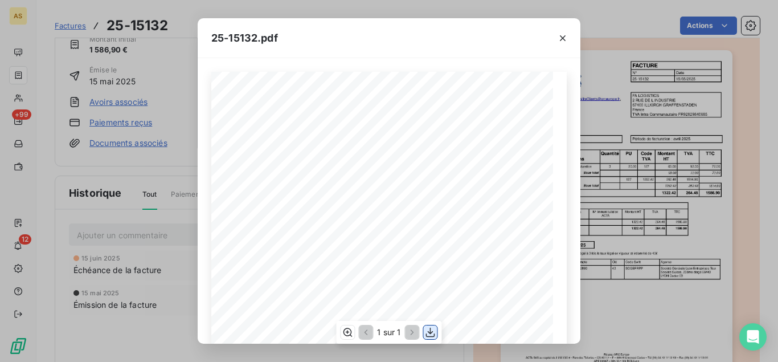
click at [431, 327] on icon "button" at bounding box center [430, 331] width 11 height 11
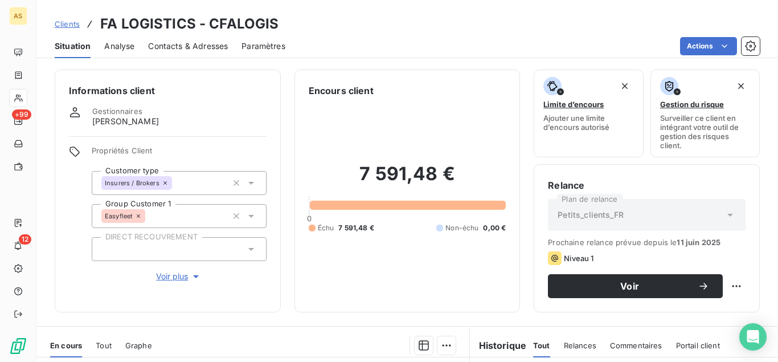
click at [172, 48] on span "Contacts & Adresses" at bounding box center [188, 45] width 80 height 11
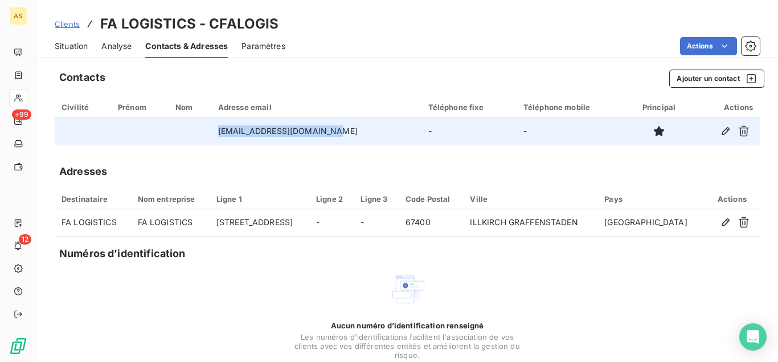
drag, startPoint x: 342, startPoint y: 134, endPoint x: 207, endPoint y: 125, distance: 134.7
click at [207, 125] on tr "[EMAIL_ADDRESS][DOMAIN_NAME] - -" at bounding box center [407, 130] width 705 height 27
copy tr "[EMAIL_ADDRESS][DOMAIN_NAME]"
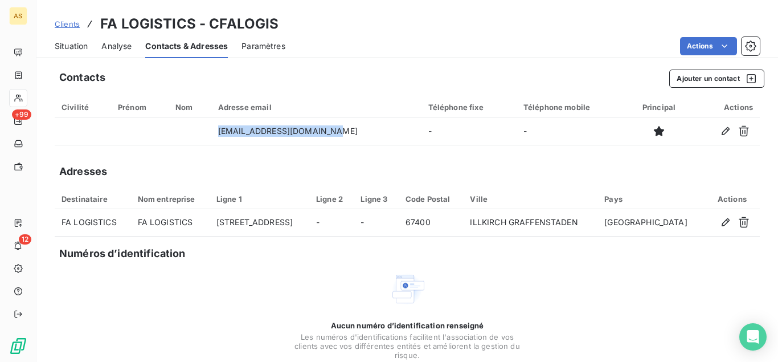
click at [79, 39] on div "Situation" at bounding box center [71, 46] width 33 height 24
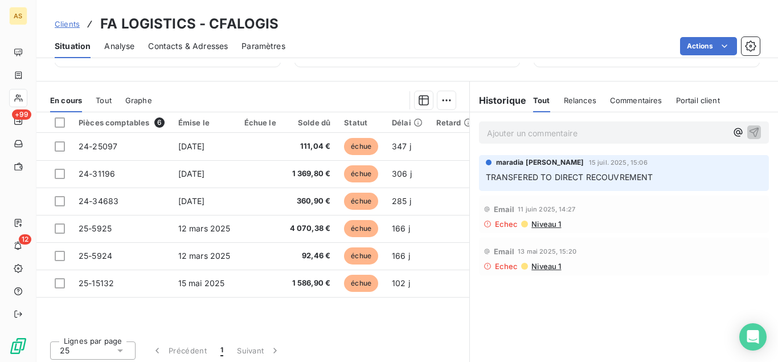
scroll to position [249, 0]
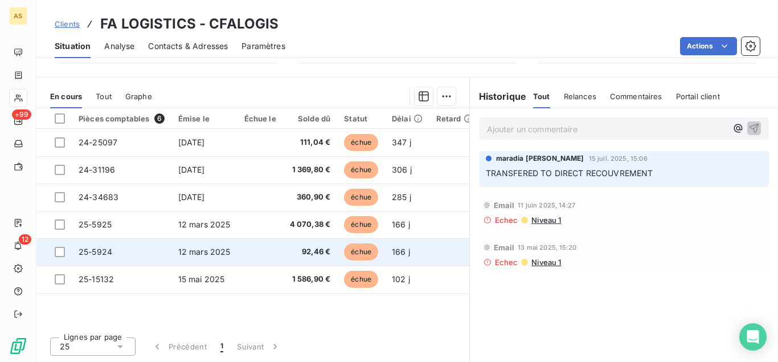
click at [305, 257] on td "92,46 €" at bounding box center [310, 251] width 55 height 27
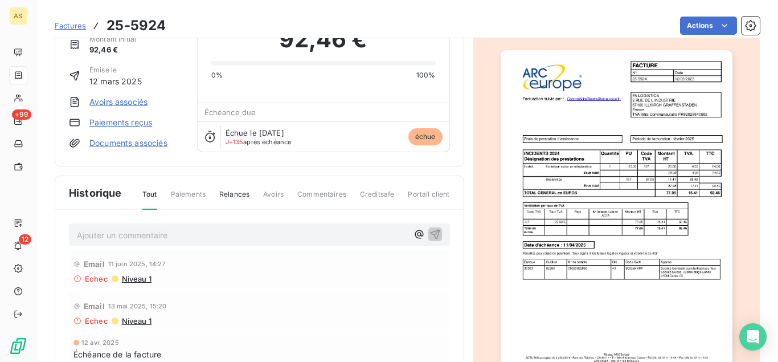
scroll to position [154, 0]
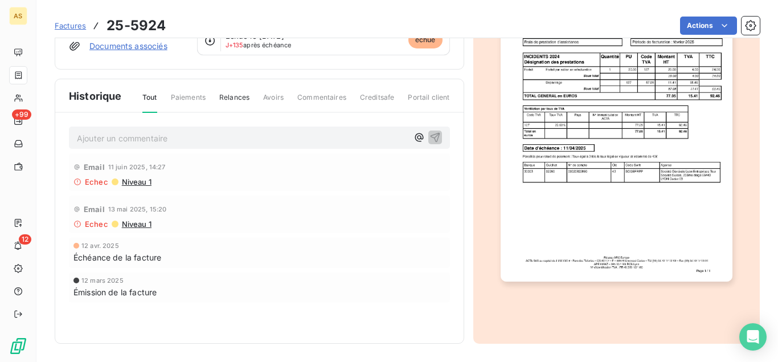
click at [627, 243] on img "button" at bounding box center [617, 116] width 232 height 327
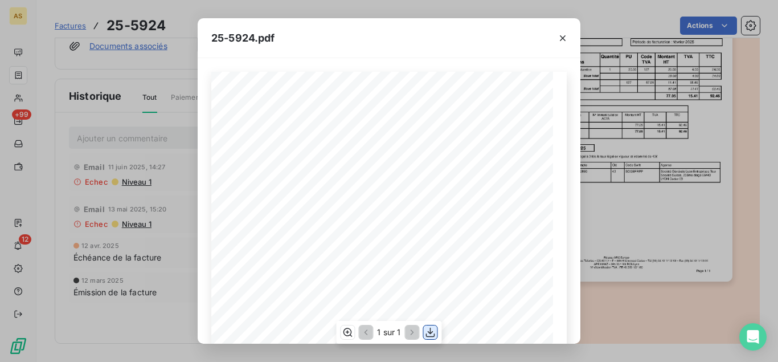
click at [431, 333] on icon "button" at bounding box center [430, 332] width 9 height 10
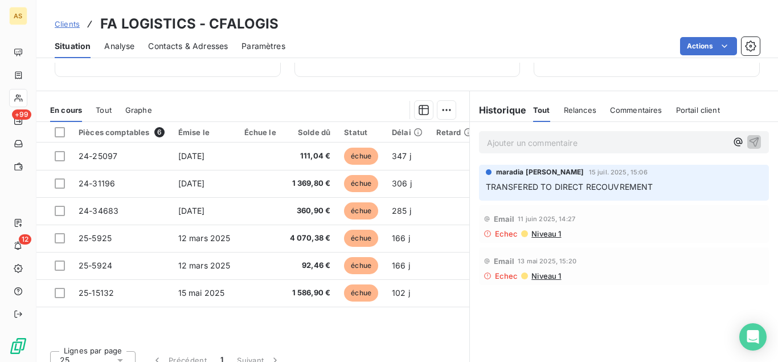
scroll to position [249, 0]
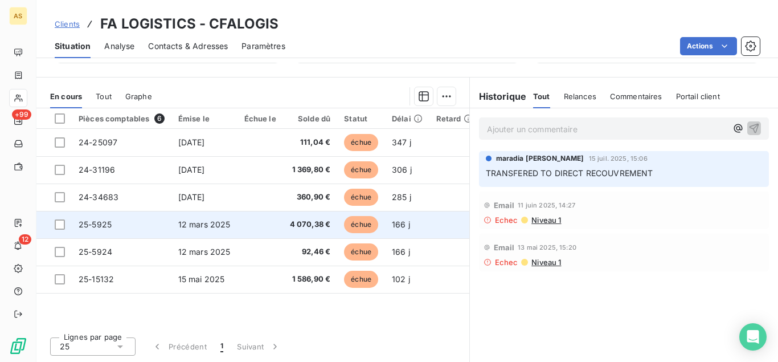
click at [199, 226] on span "12 mars 2025" at bounding box center [204, 224] width 52 height 10
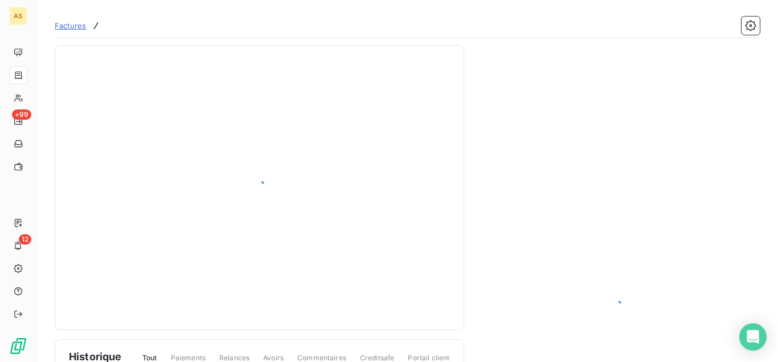
scroll to position [154, 0]
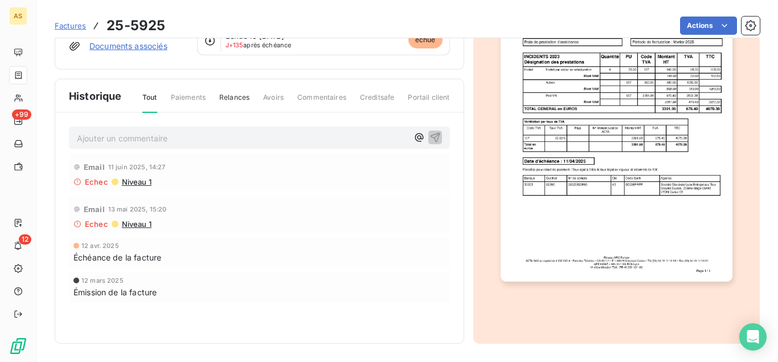
click at [556, 158] on img "button" at bounding box center [617, 116] width 232 height 327
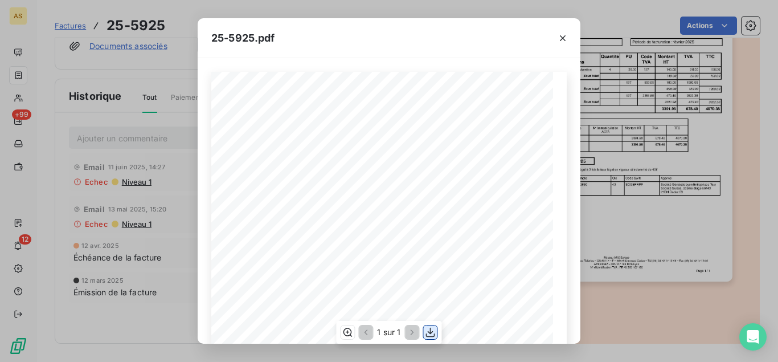
click at [436, 331] on icon "button" at bounding box center [430, 331] width 11 height 11
click at [559, 36] on icon "button" at bounding box center [562, 37] width 11 height 11
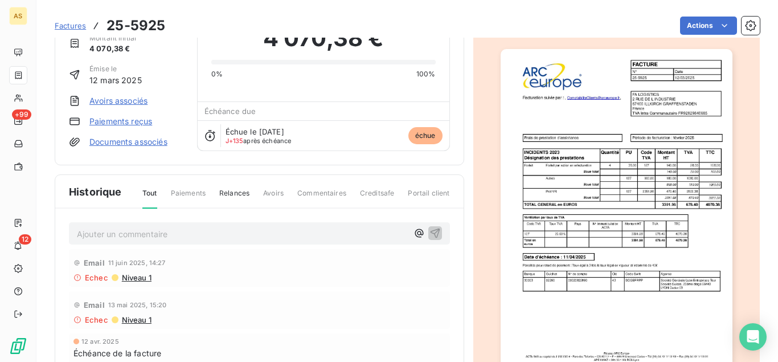
scroll to position [0, 0]
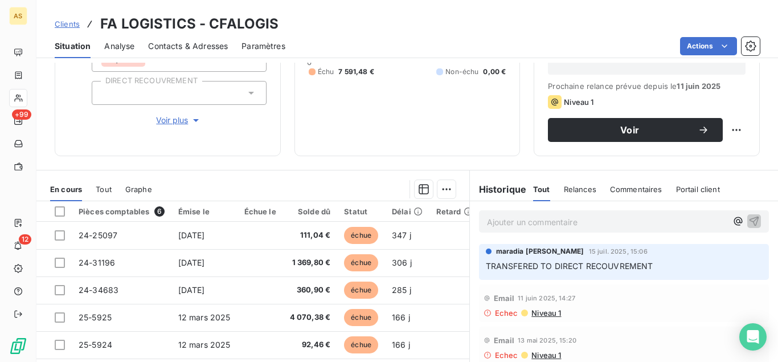
scroll to position [249, 0]
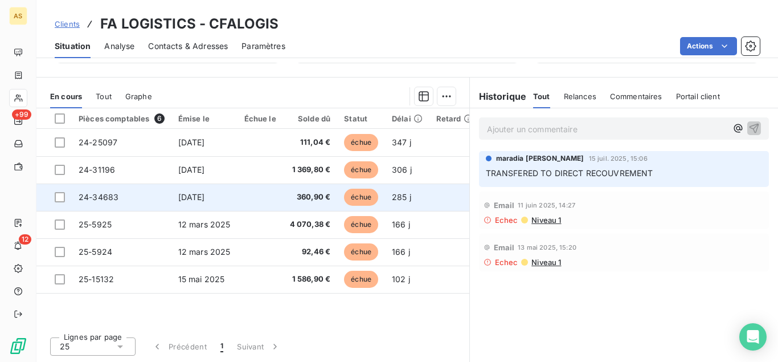
click at [312, 203] on td "360,90 €" at bounding box center [310, 196] width 55 height 27
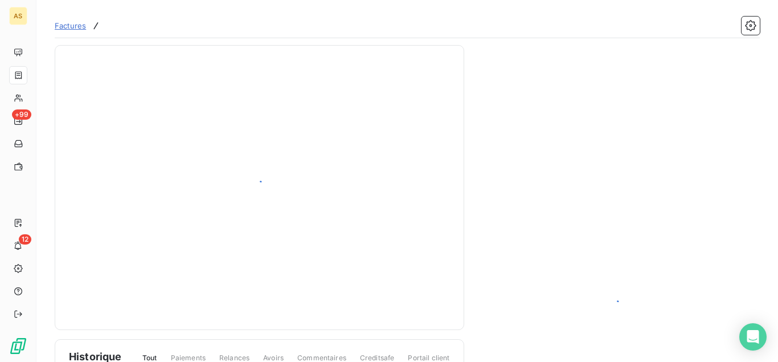
scroll to position [154, 0]
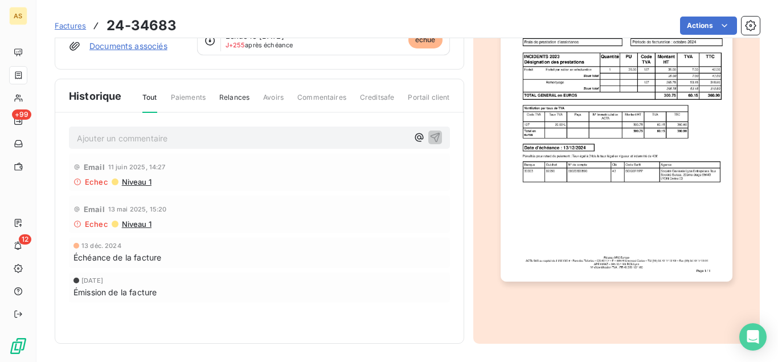
click at [590, 197] on img "button" at bounding box center [617, 116] width 232 height 327
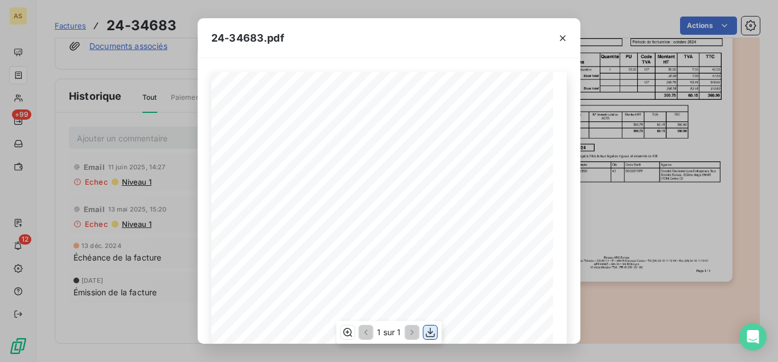
click at [433, 333] on icon "button" at bounding box center [430, 331] width 11 height 11
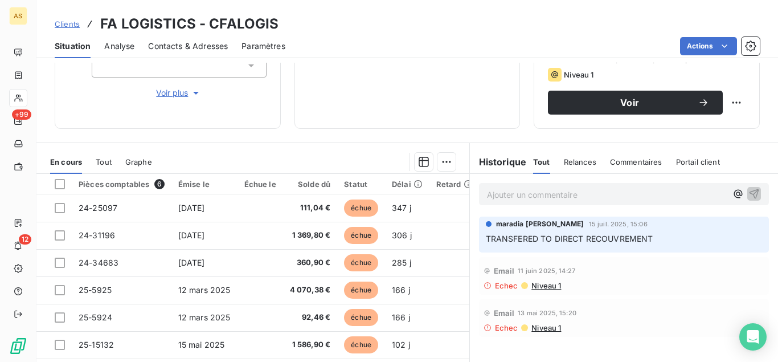
scroll to position [243, 0]
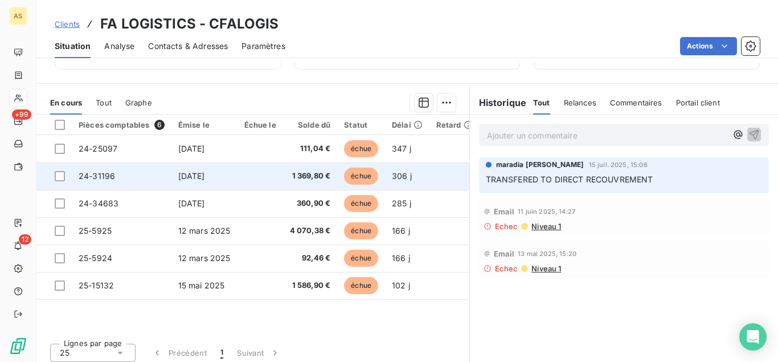
click at [251, 181] on td at bounding box center [260, 175] width 46 height 27
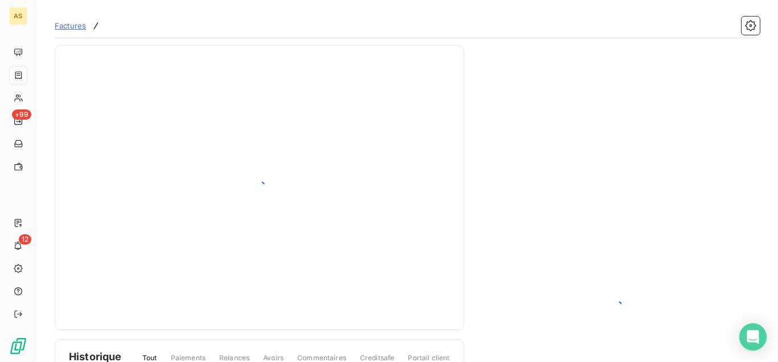
scroll to position [154, 0]
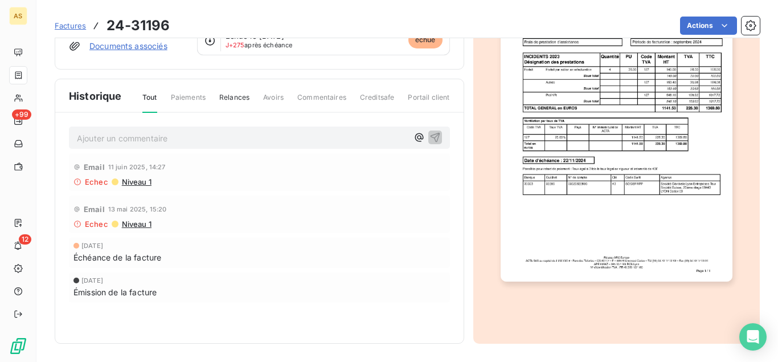
click at [597, 182] on img "button" at bounding box center [617, 116] width 232 height 327
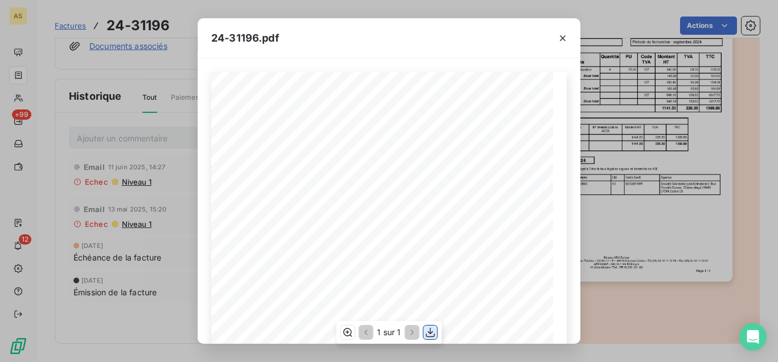
click at [433, 329] on icon "button" at bounding box center [430, 331] width 11 height 11
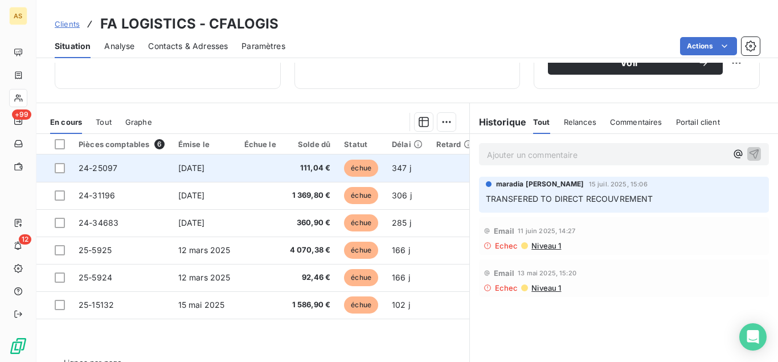
scroll to position [224, 0]
click at [309, 174] on td "111,04 €" at bounding box center [310, 167] width 55 height 27
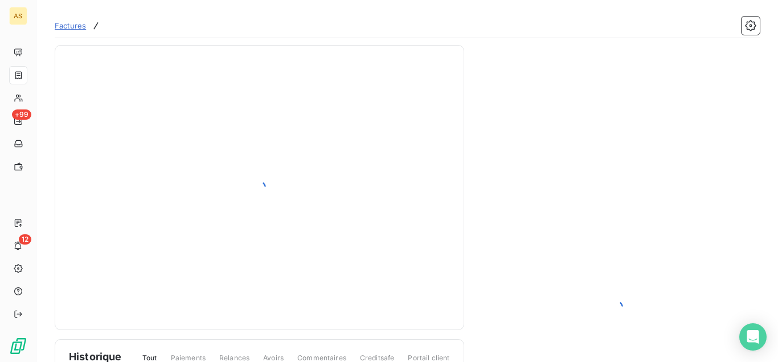
scroll to position [154, 0]
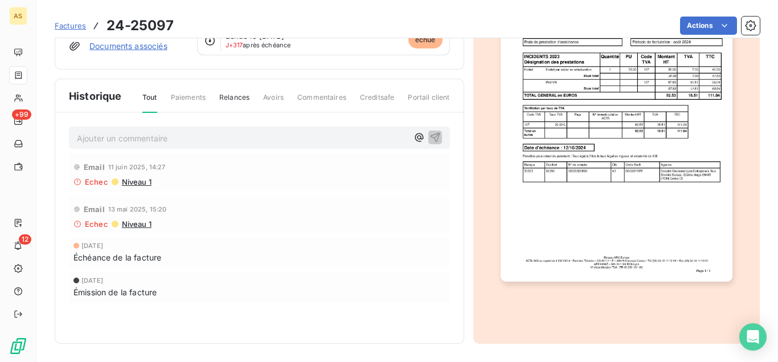
click at [621, 233] on img "button" at bounding box center [617, 116] width 232 height 327
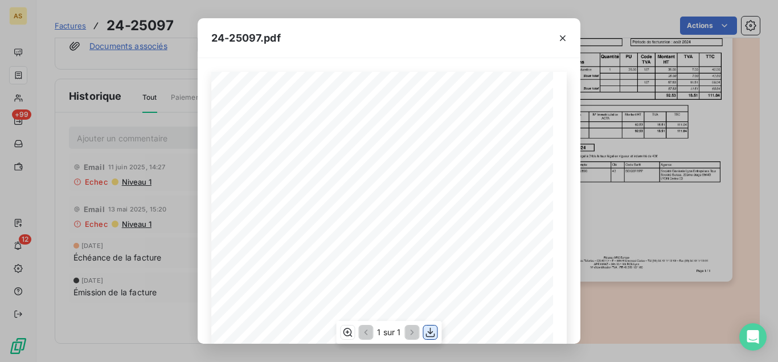
click at [430, 326] on button "button" at bounding box center [431, 332] width 14 height 14
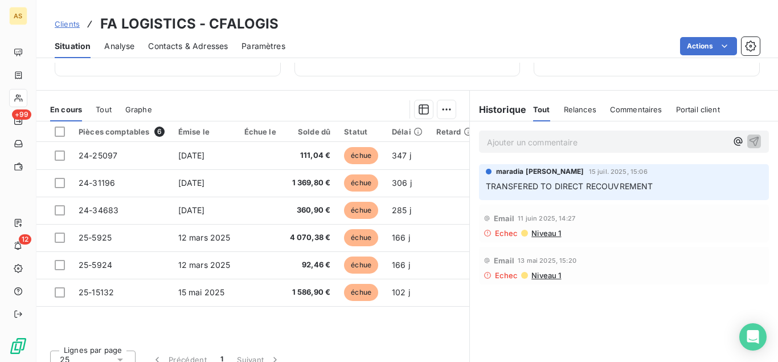
scroll to position [249, 0]
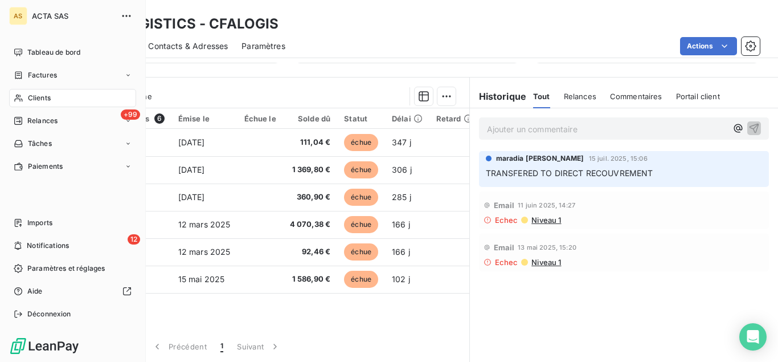
click at [35, 96] on span "Clients" at bounding box center [39, 98] width 23 height 10
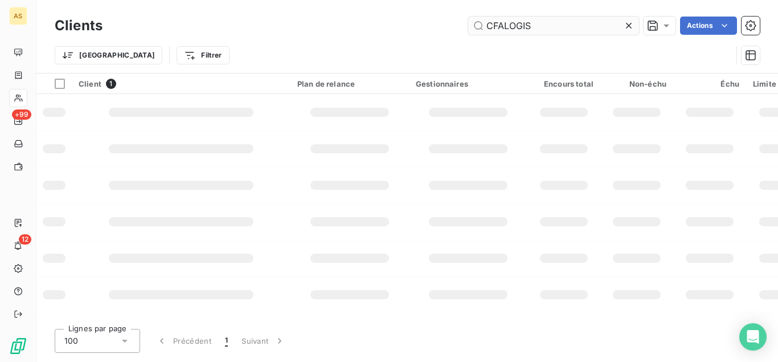
drag, startPoint x: 547, startPoint y: 24, endPoint x: 413, endPoint y: 30, distance: 134.5
click at [468, 30] on input "CFALOGIS" at bounding box center [553, 26] width 171 height 18
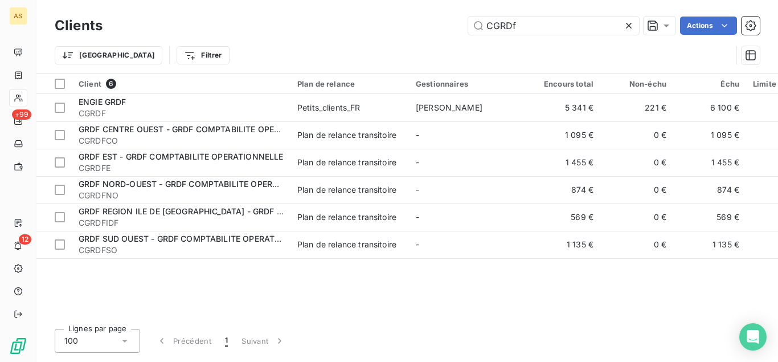
click at [462, 296] on div "Client 6 Plan de relance Gestionnaires Encours total Non-échu Échu Limite d’enc…" at bounding box center [406, 196] width 741 height 246
click at [536, 28] on input "CGRDf" at bounding box center [553, 26] width 171 height 18
type input "CGRD"
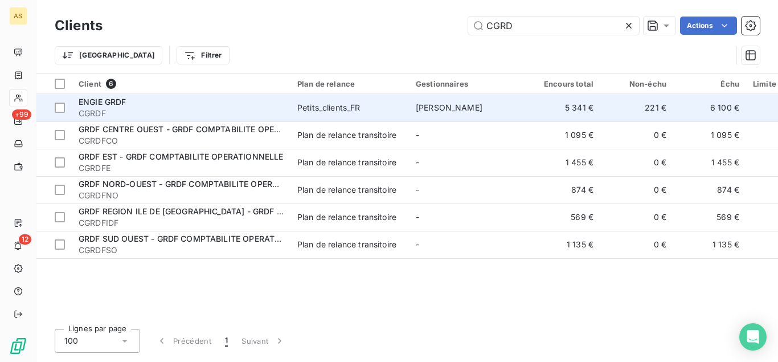
click at [190, 108] on span "CGRDF" at bounding box center [181, 113] width 205 height 11
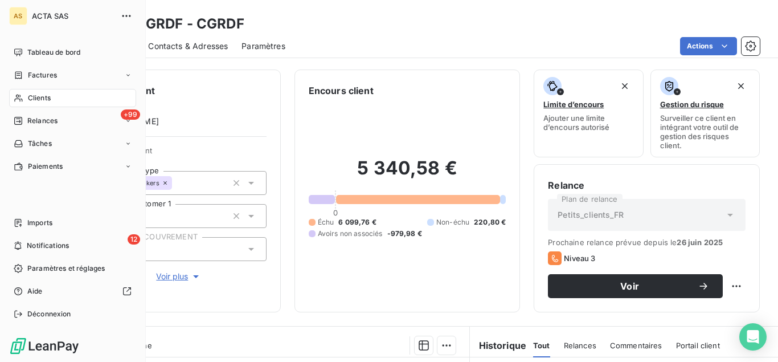
click at [18, 98] on icon at bounding box center [19, 97] width 10 height 9
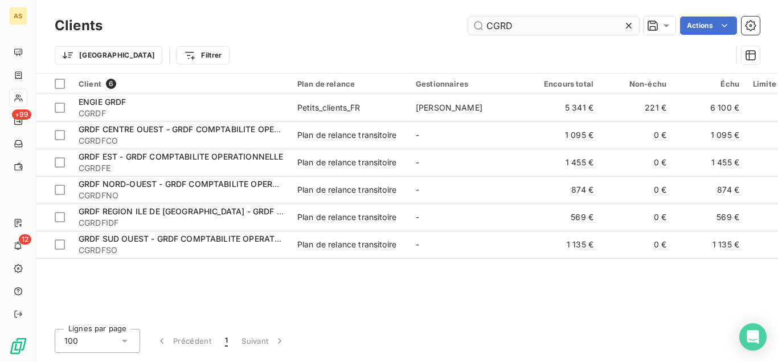
drag, startPoint x: 534, startPoint y: 22, endPoint x: 354, endPoint y: 32, distance: 180.2
click at [468, 32] on input "CGRD" at bounding box center [553, 26] width 171 height 18
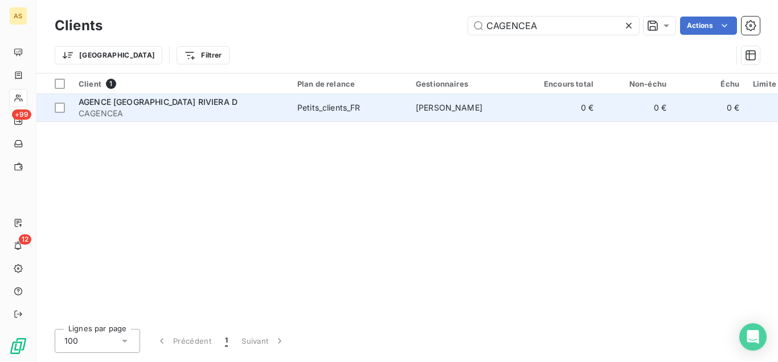
type input "CAGENCEA"
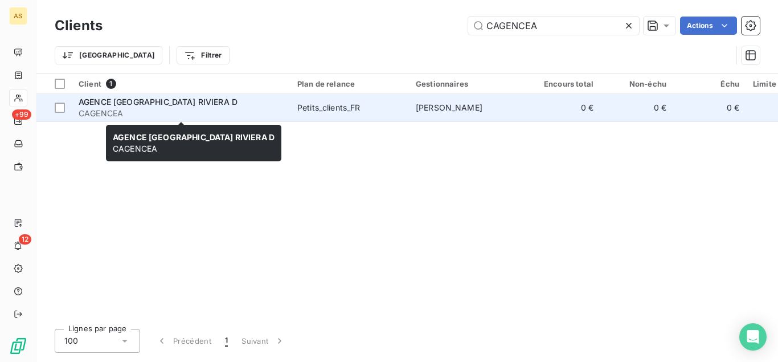
click at [207, 103] on span "AGENCE [GEOGRAPHIC_DATA] RIVIERA D" at bounding box center [158, 102] width 159 height 10
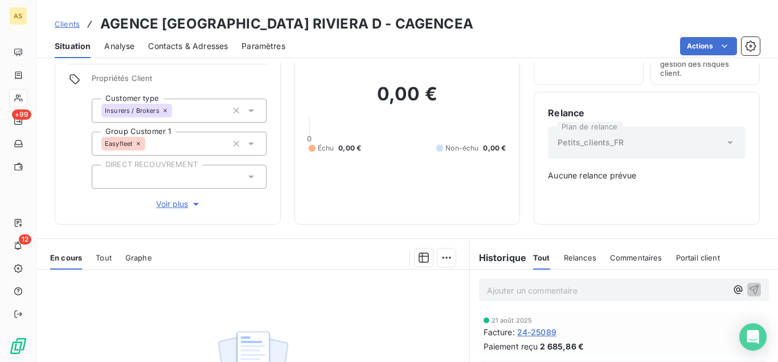
scroll to position [72, 0]
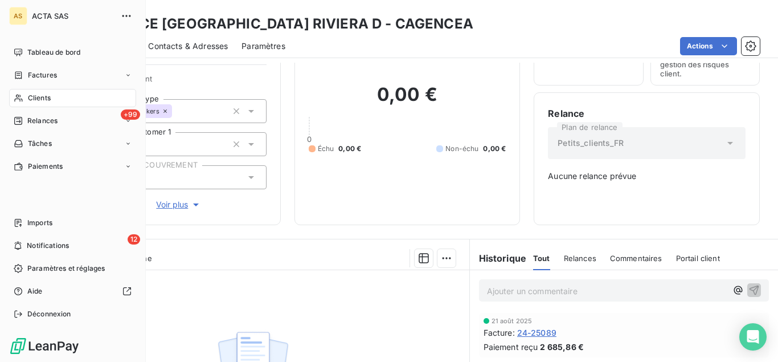
click at [46, 103] on div "Clients" at bounding box center [72, 98] width 127 height 18
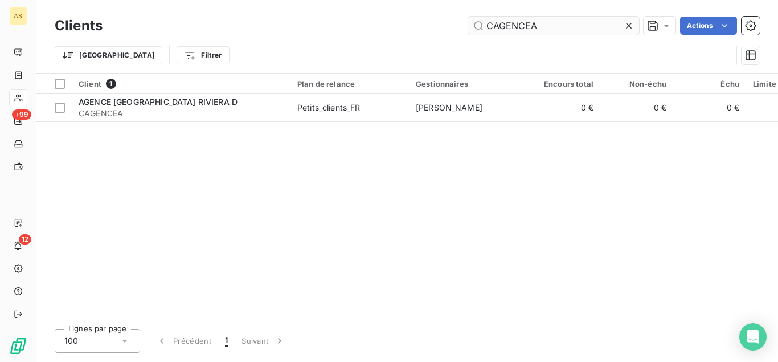
drag, startPoint x: 561, startPoint y: 32, endPoint x: 450, endPoint y: 15, distance: 112.4
click at [468, 17] on input "CAGENCEA" at bounding box center [553, 26] width 171 height 18
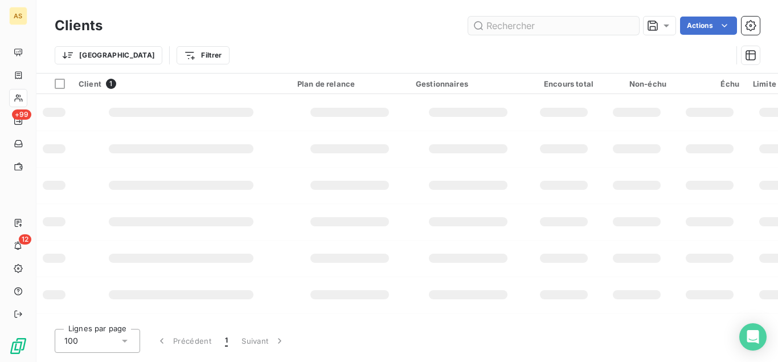
type input "CAGENCEA"
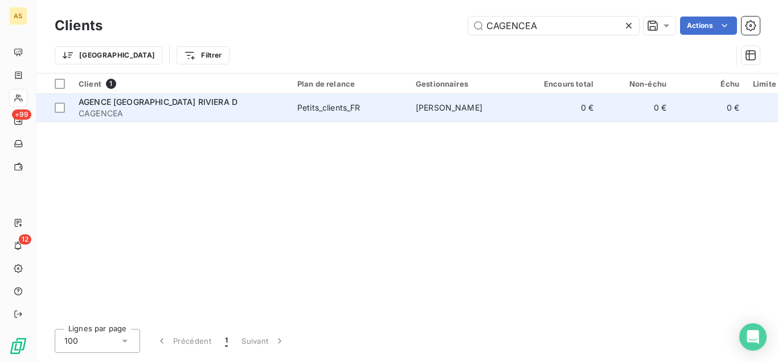
click at [182, 106] on span "AGENCE [GEOGRAPHIC_DATA] RIVIERA D" at bounding box center [158, 102] width 159 height 10
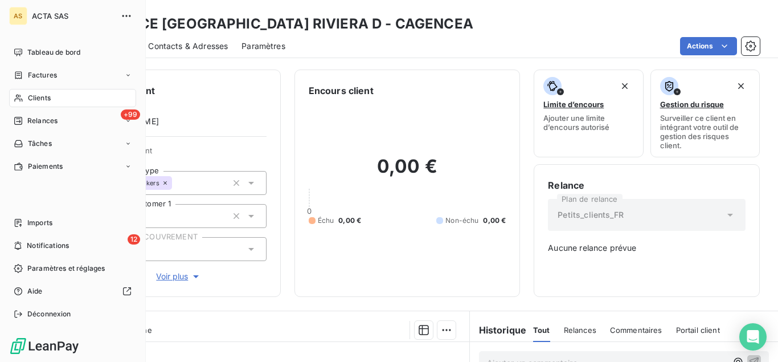
click at [26, 101] on div "Clients" at bounding box center [72, 98] width 127 height 18
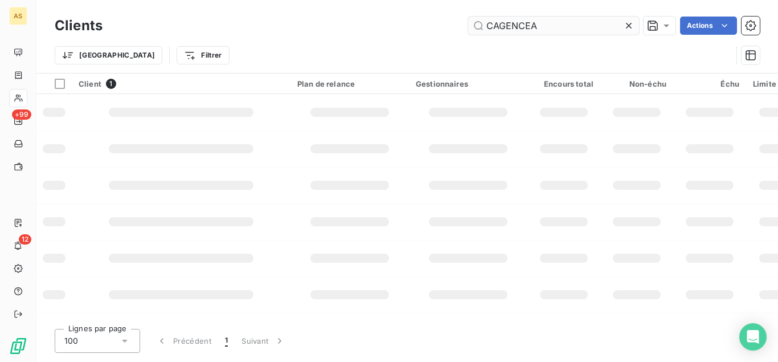
drag, startPoint x: 543, startPoint y: 30, endPoint x: 392, endPoint y: 14, distance: 151.8
click at [468, 17] on input "CAGENCEA" at bounding box center [553, 26] width 171 height 18
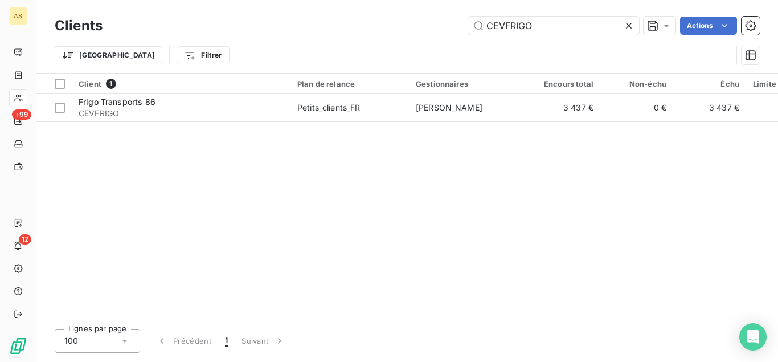
type input "CEVFRIGO"
click at [409, 120] on td "[PERSON_NAME]" at bounding box center [468, 107] width 118 height 27
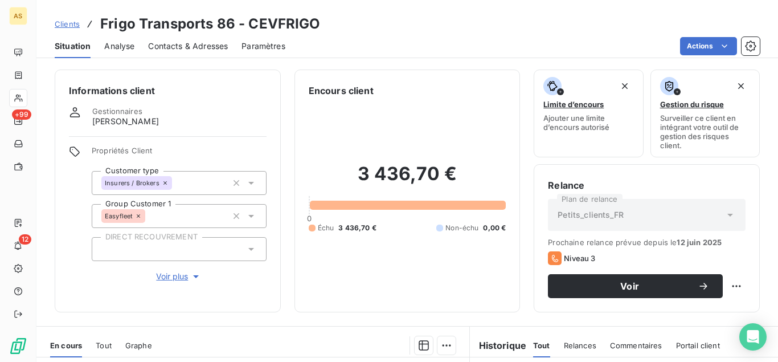
click at [196, 44] on span "Contacts & Adresses" at bounding box center [188, 45] width 80 height 11
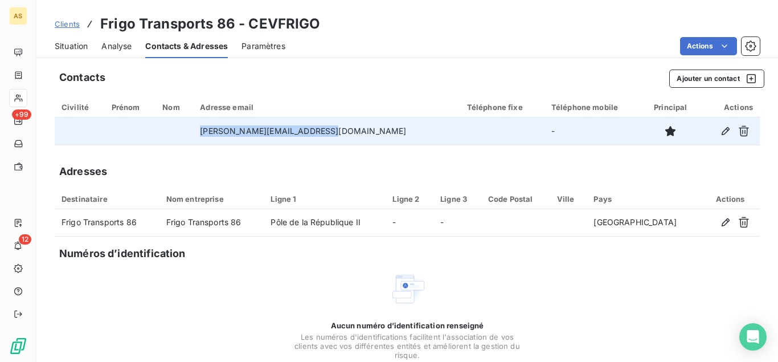
drag, startPoint x: 366, startPoint y: 131, endPoint x: 210, endPoint y: 132, distance: 156.6
click at [210, 132] on tr "[PERSON_NAME][EMAIL_ADDRESS][DOMAIN_NAME] -" at bounding box center [407, 130] width 705 height 27
copy td
drag, startPoint x: 347, startPoint y: 132, endPoint x: 211, endPoint y: 133, distance: 136.7
click at [211, 133] on tr "[PERSON_NAME][EMAIL_ADDRESS][DOMAIN_NAME] -" at bounding box center [407, 130] width 705 height 27
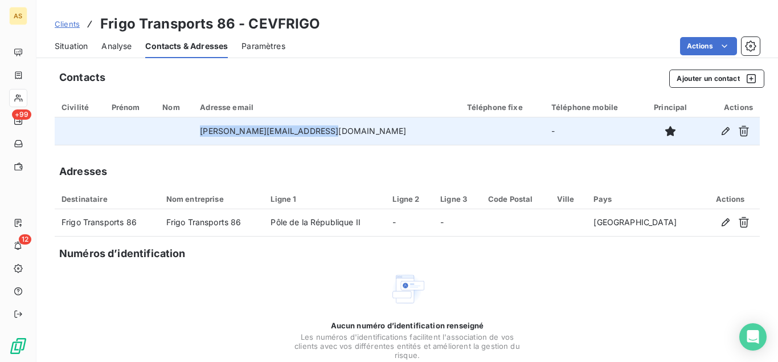
copy tr "[PERSON_NAME][EMAIL_ADDRESS][DOMAIN_NAME]"
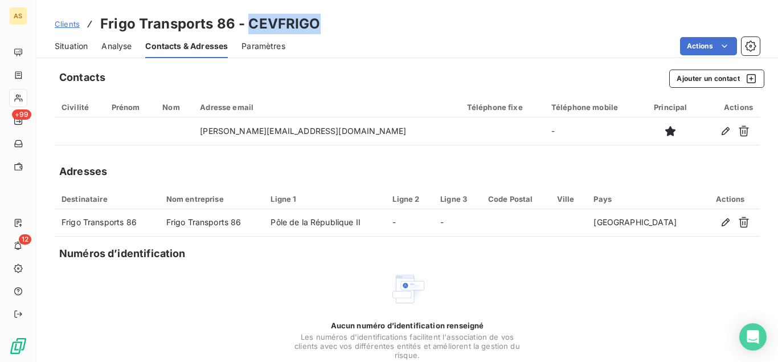
drag, startPoint x: 322, startPoint y: 19, endPoint x: 247, endPoint y: 26, distance: 74.9
click at [247, 26] on div "Clients Frigo Transports 86 - CEVFRIGO" at bounding box center [406, 24] width 741 height 21
copy h3 "CEVFRIGO"
click at [73, 43] on span "Situation" at bounding box center [71, 45] width 33 height 11
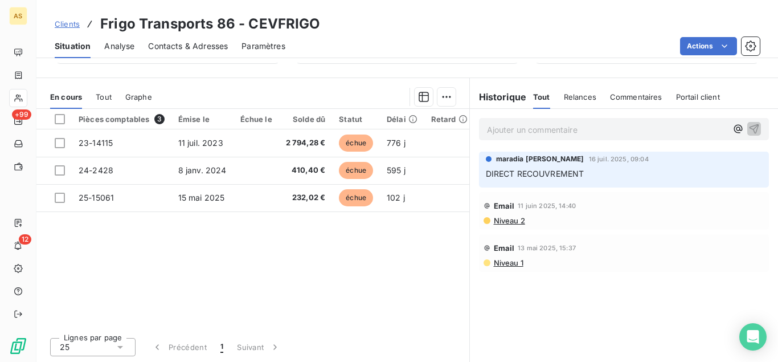
scroll to position [249, 0]
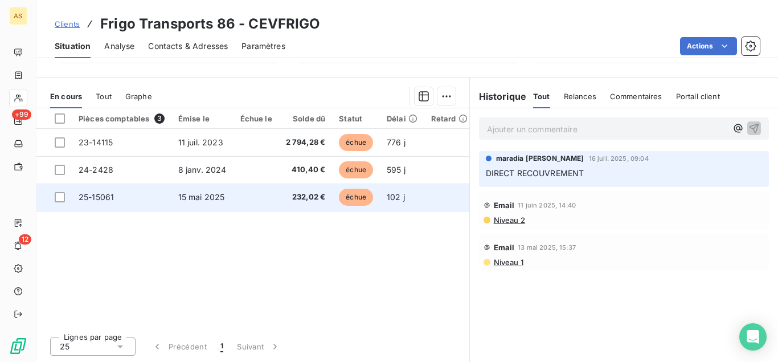
click at [306, 191] on td "232,02 €" at bounding box center [306, 196] width 54 height 27
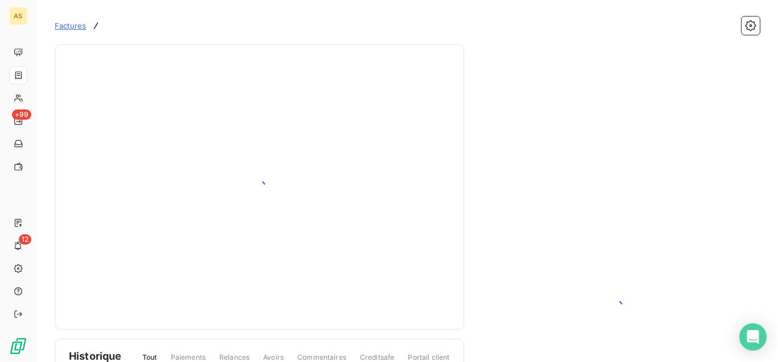
scroll to position [154, 0]
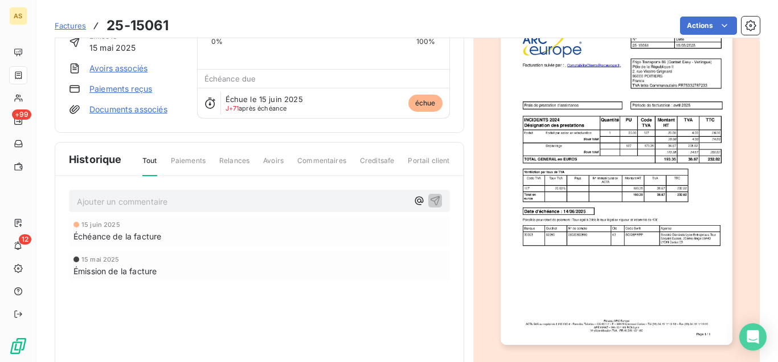
scroll to position [90, 0]
click at [595, 181] on img "button" at bounding box center [617, 180] width 232 height 327
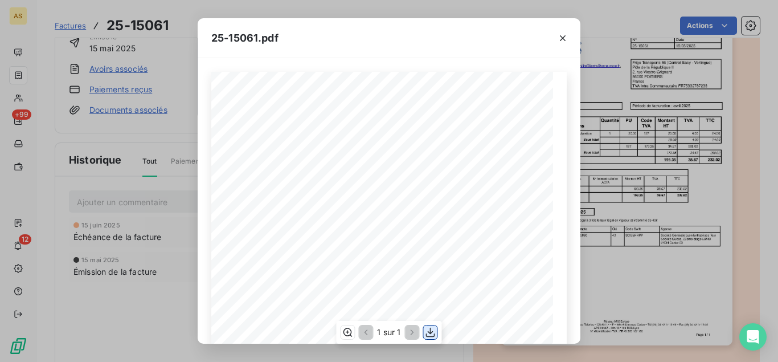
click at [425, 333] on icon "button" at bounding box center [430, 331] width 11 height 11
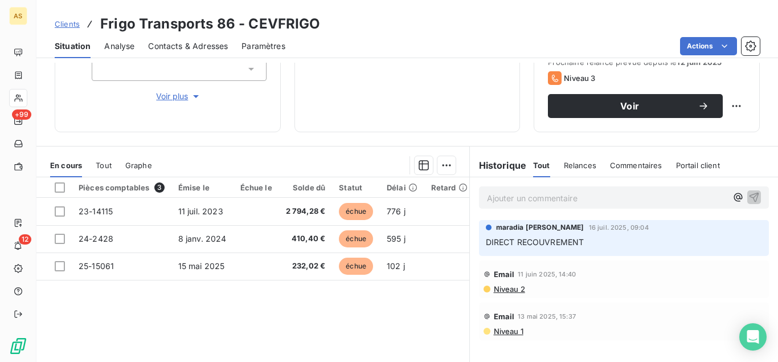
scroll to position [249, 0]
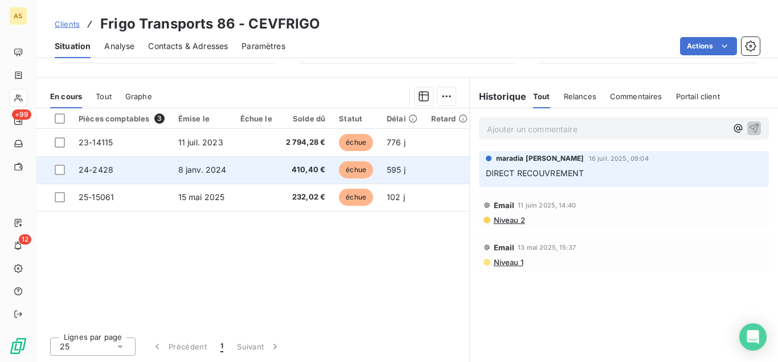
click at [365, 174] on span "échue" at bounding box center [356, 169] width 34 height 17
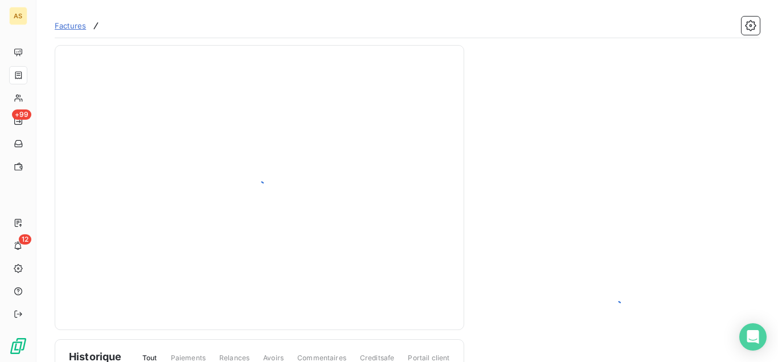
scroll to position [90, 0]
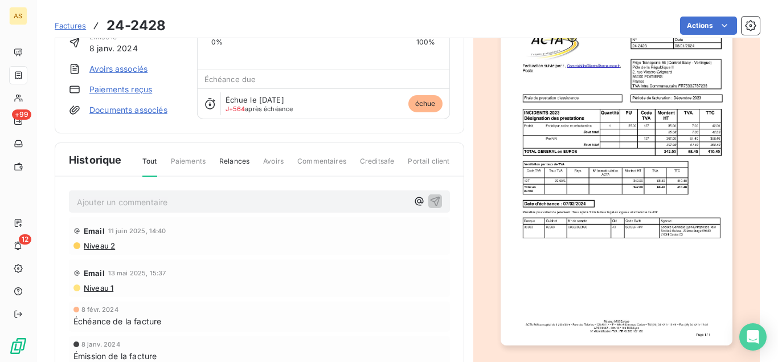
click at [569, 128] on img "button" at bounding box center [617, 180] width 232 height 327
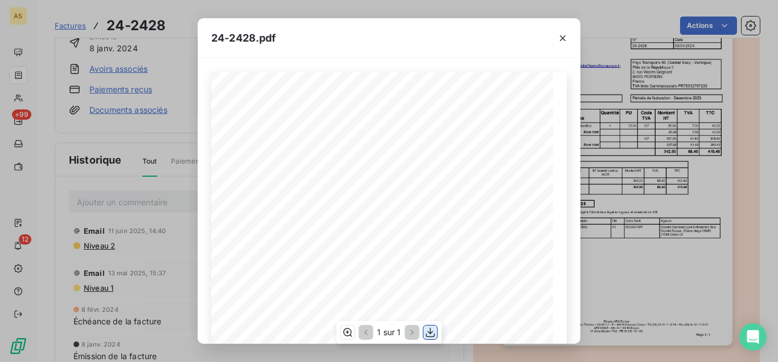
click at [428, 334] on icon "button" at bounding box center [430, 331] width 11 height 11
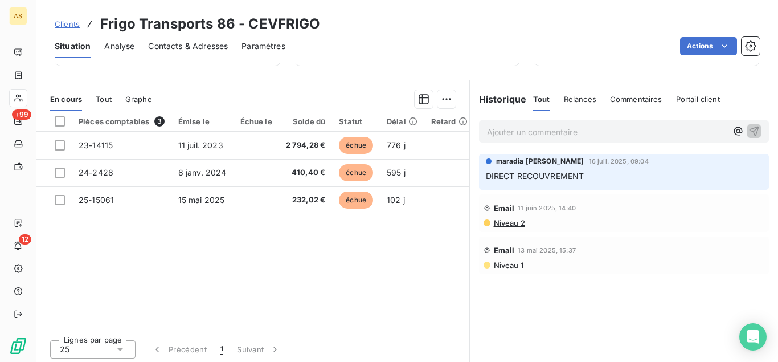
scroll to position [249, 0]
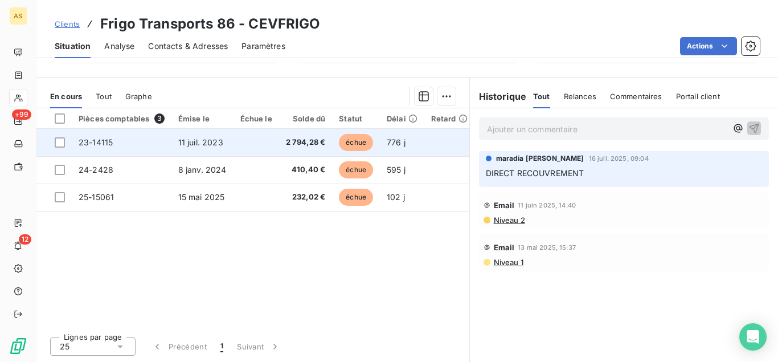
click at [305, 137] on span "2 794,28 €" at bounding box center [306, 142] width 40 height 11
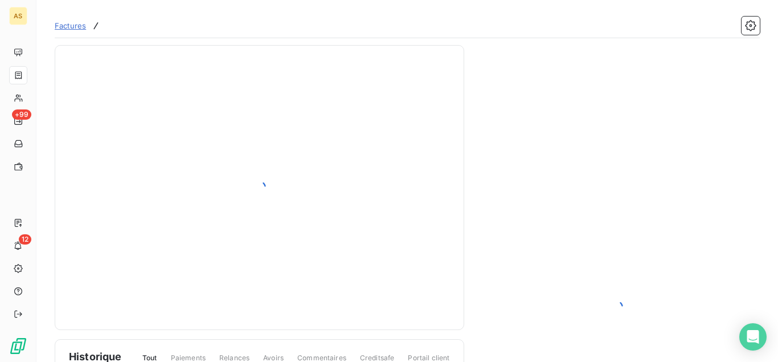
scroll to position [90, 0]
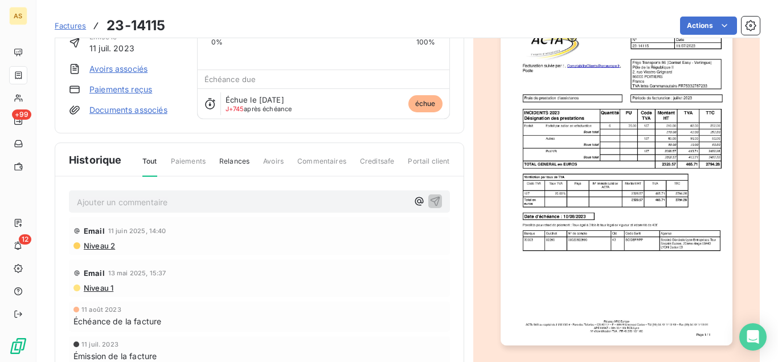
click at [623, 239] on img "button" at bounding box center [617, 180] width 232 height 327
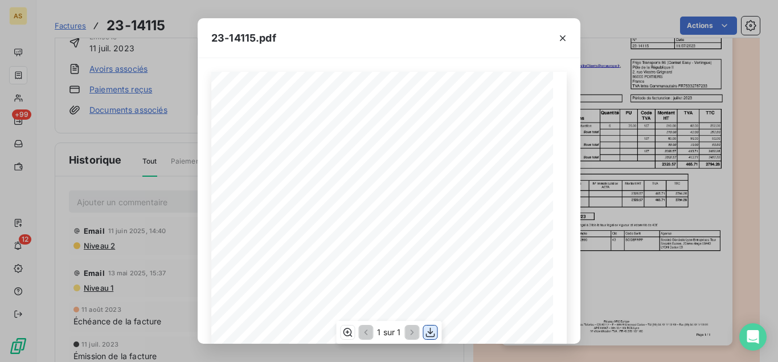
click at [431, 329] on icon "button" at bounding box center [430, 332] width 9 height 10
click at [558, 37] on icon "button" at bounding box center [562, 37] width 11 height 11
